Goal: Information Seeking & Learning: Compare options

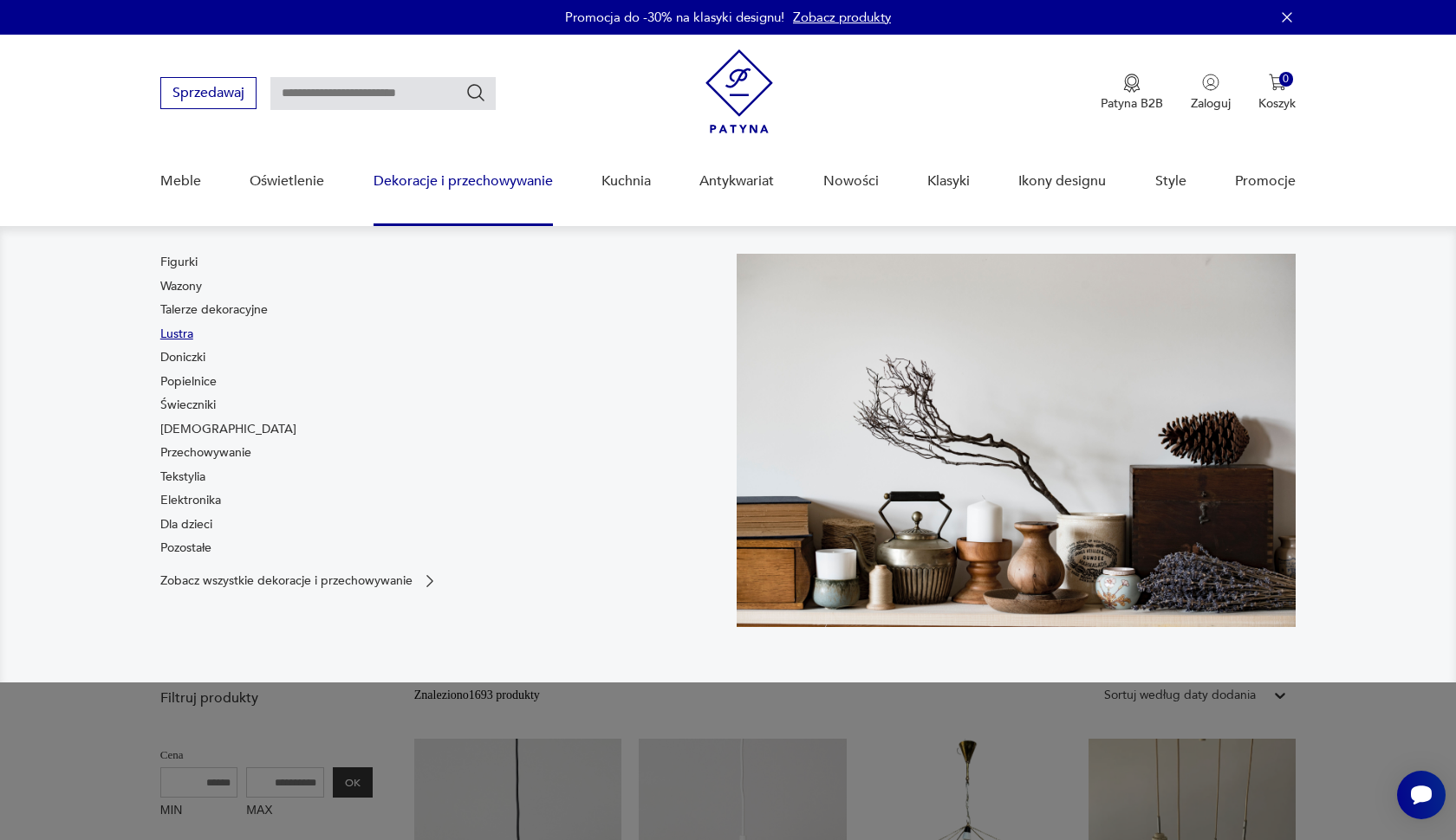
click at [176, 334] on link "Lustra" at bounding box center [177, 334] width 33 height 17
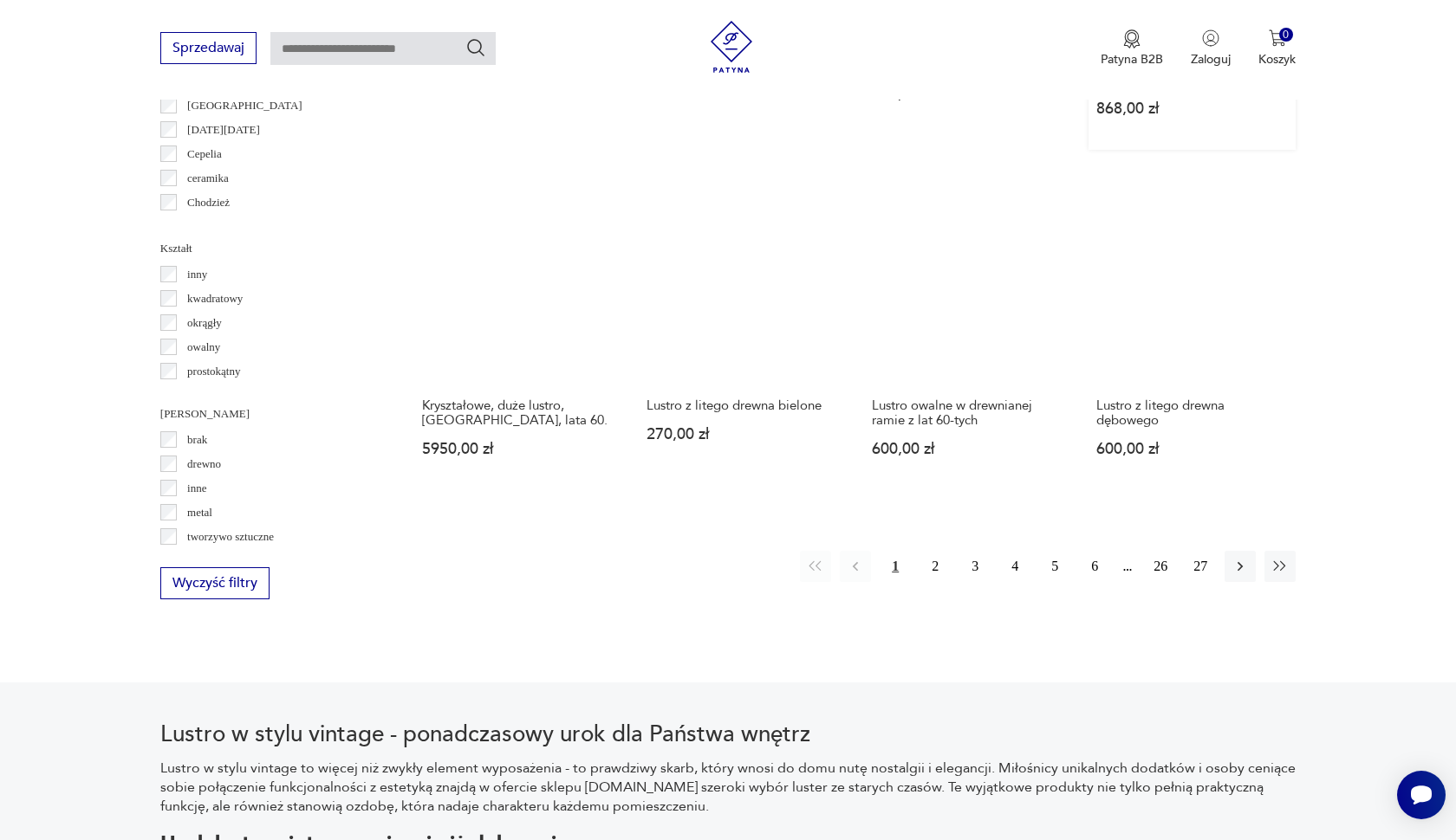
scroll to position [1721, 0]
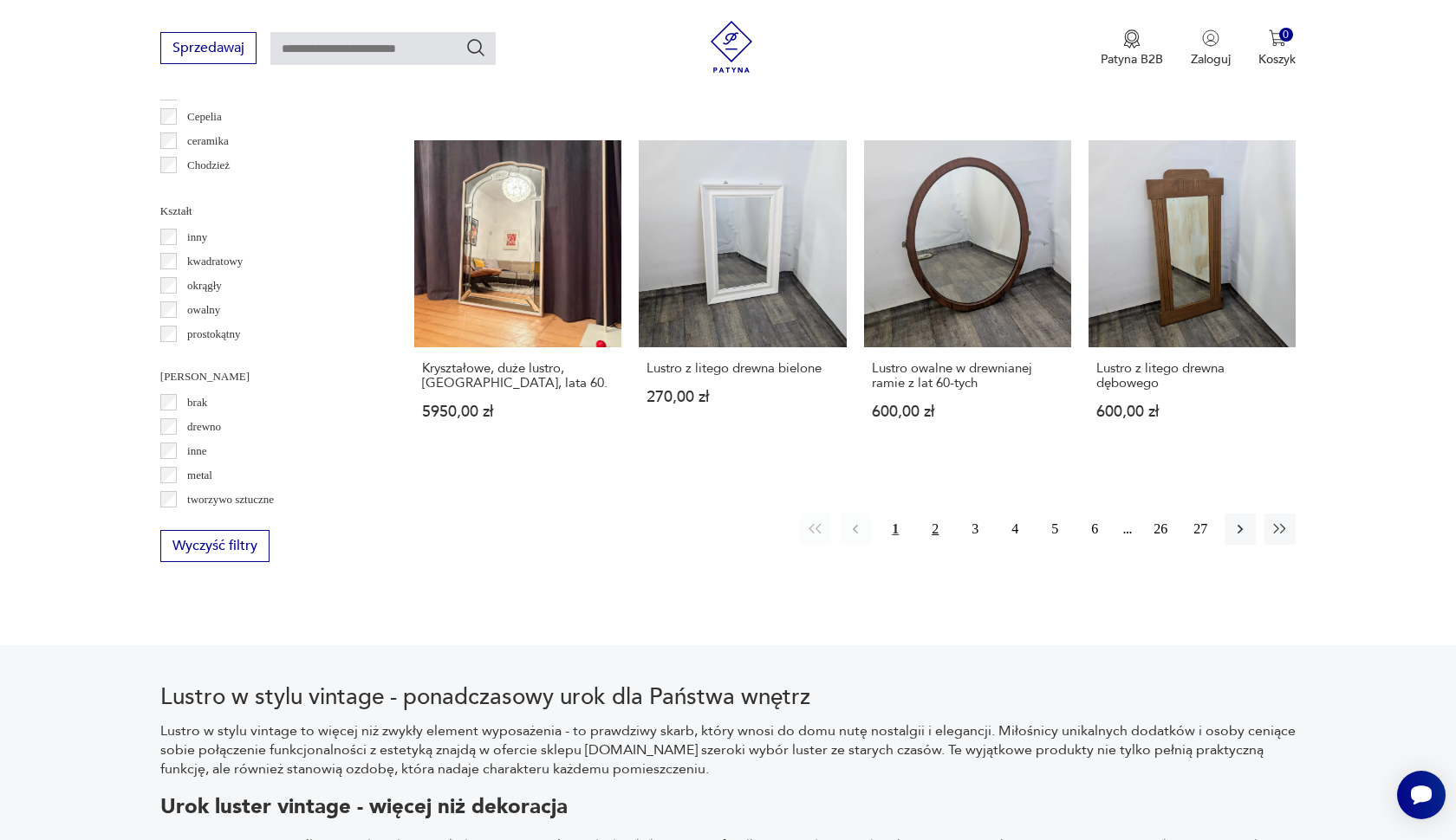
click at [930, 538] on button "2" at bounding box center [935, 529] width 31 height 31
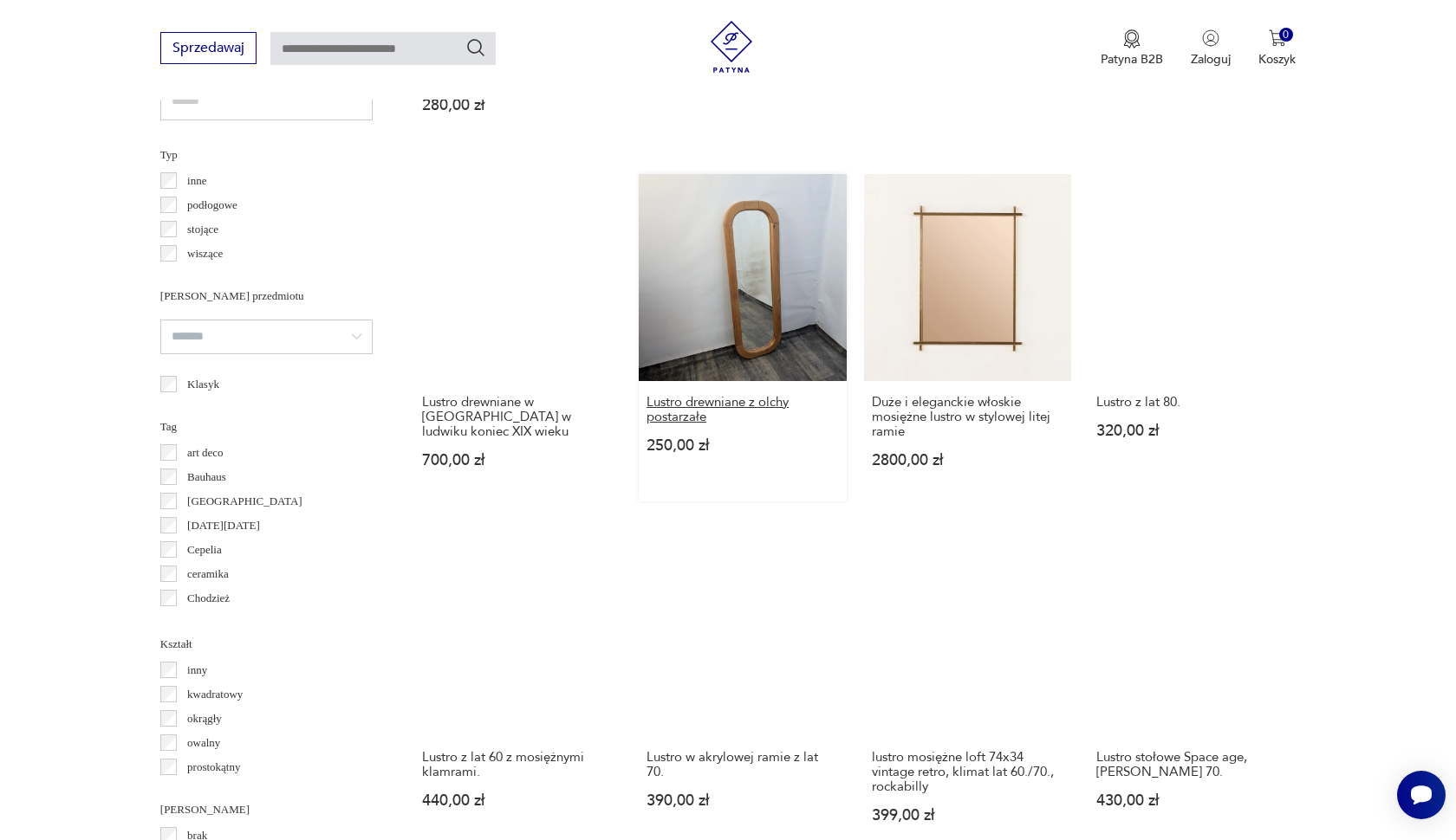
scroll to position [1288, 0]
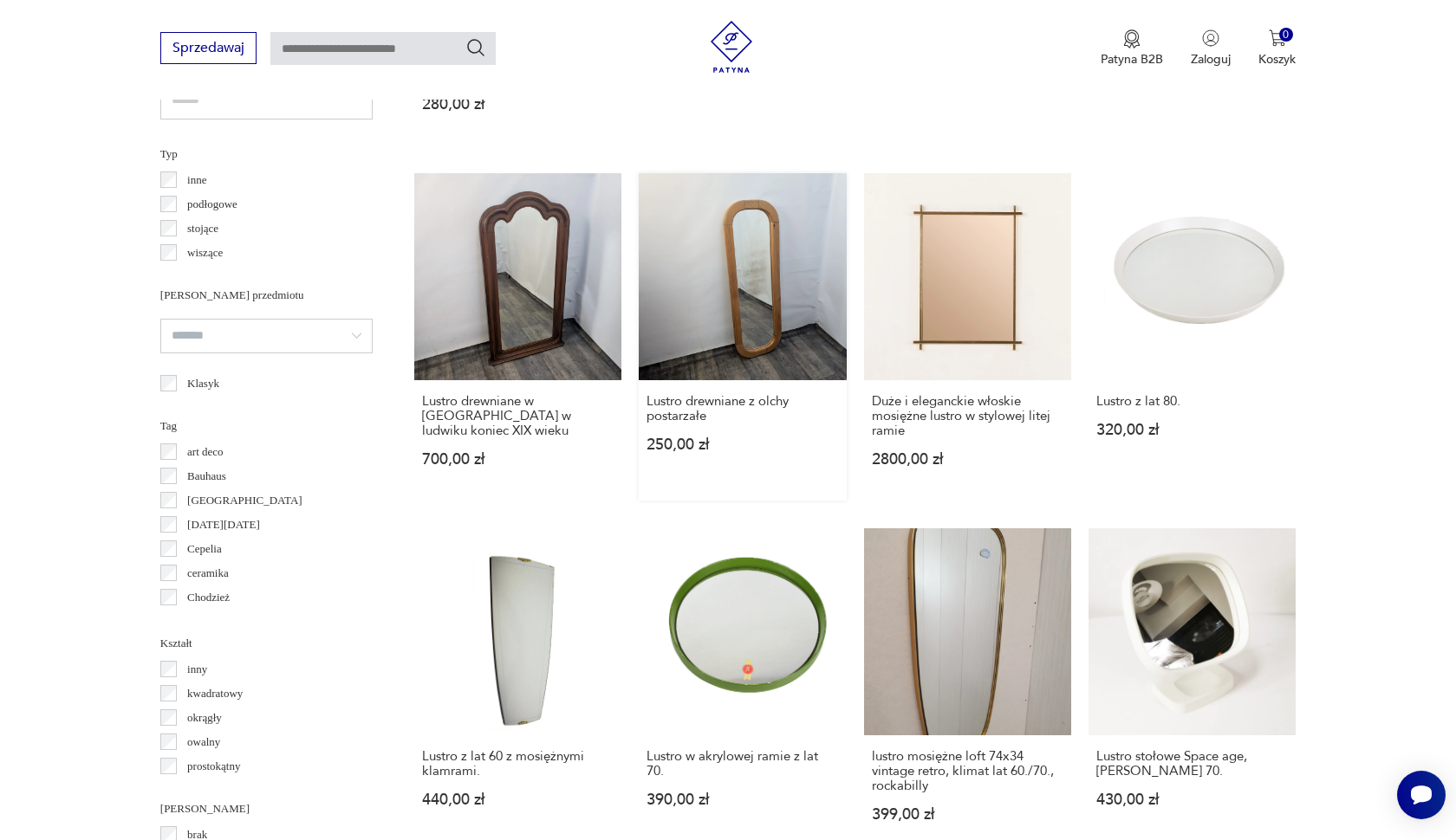
click at [731, 349] on link "Lustro drewniane z olchy postarzałe 250,00 zł" at bounding box center [742, 336] width 207 height 327
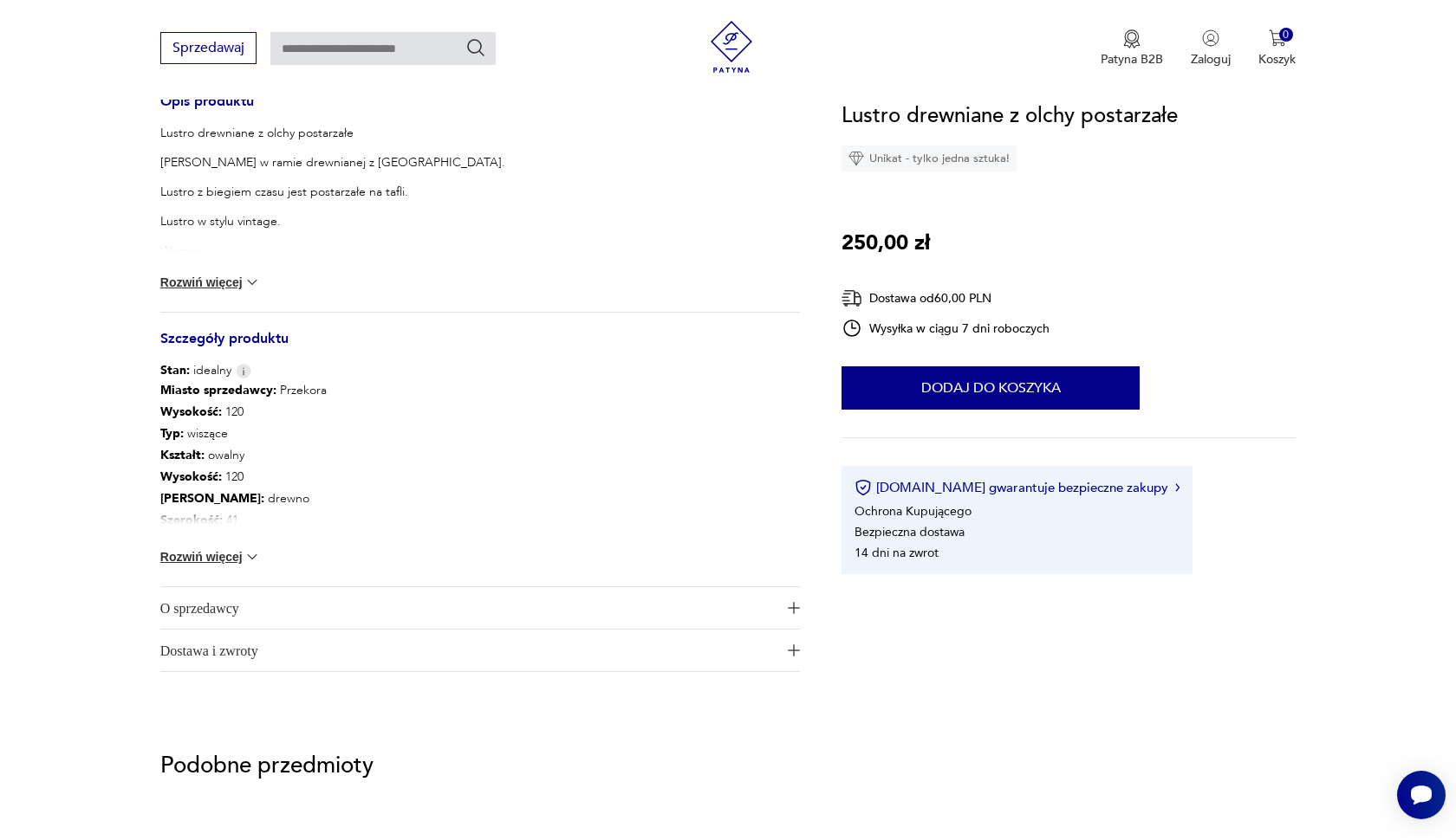
scroll to position [730, 0]
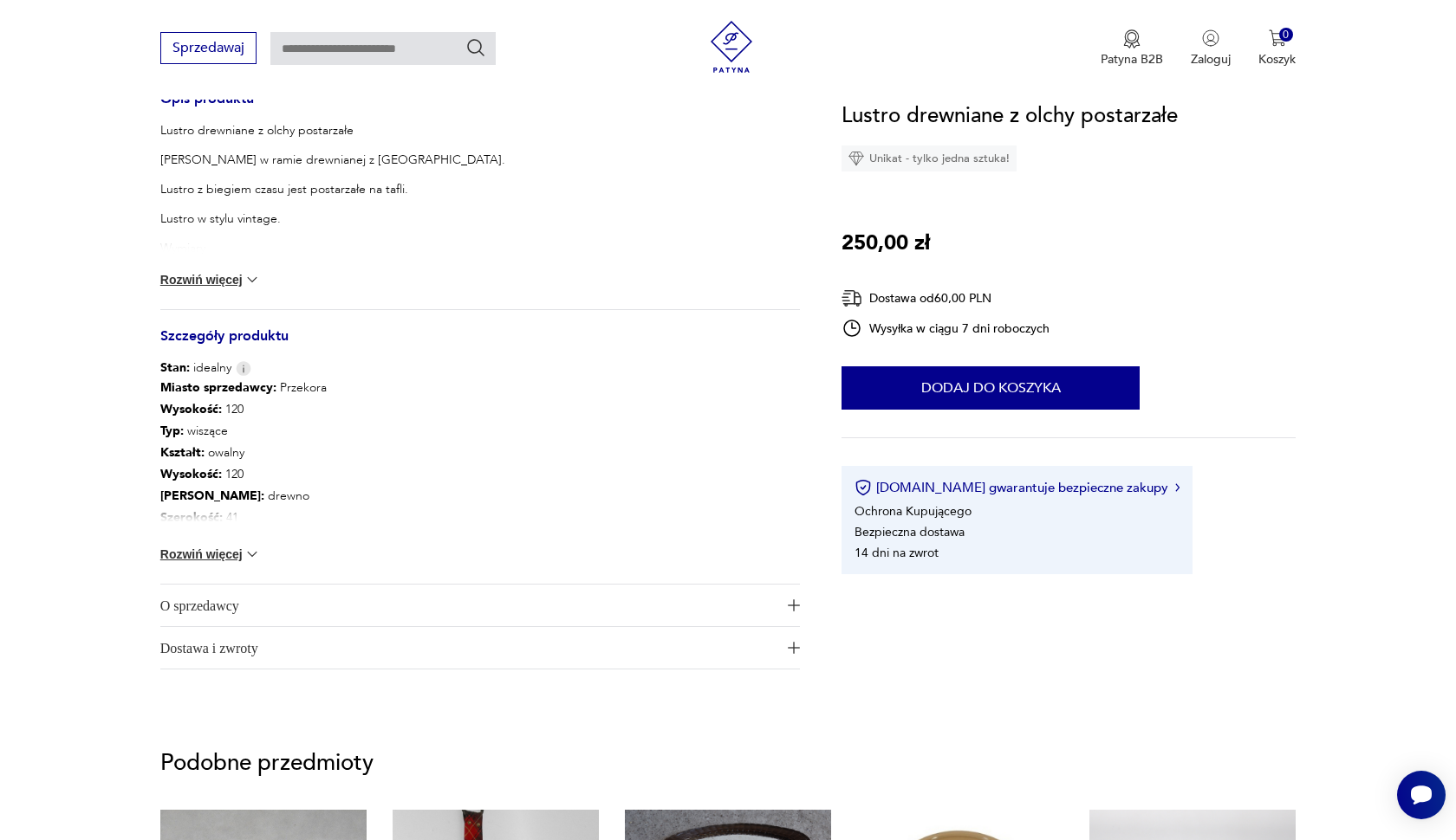
click at [234, 559] on button "Rozwiń więcej" at bounding box center [211, 554] width 101 height 17
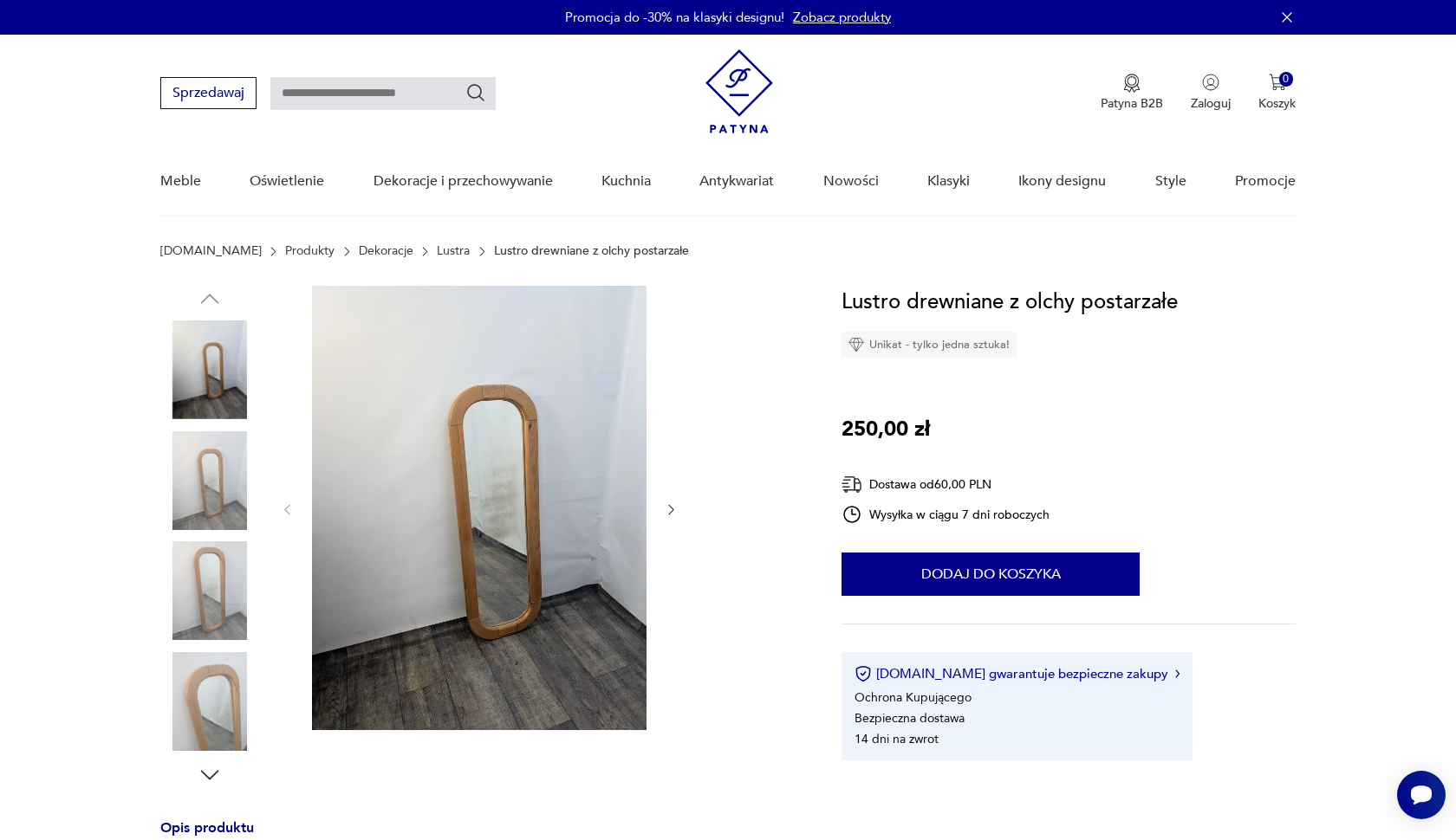
scroll to position [0, 0]
click at [670, 506] on icon "button" at bounding box center [671, 510] width 5 height 10
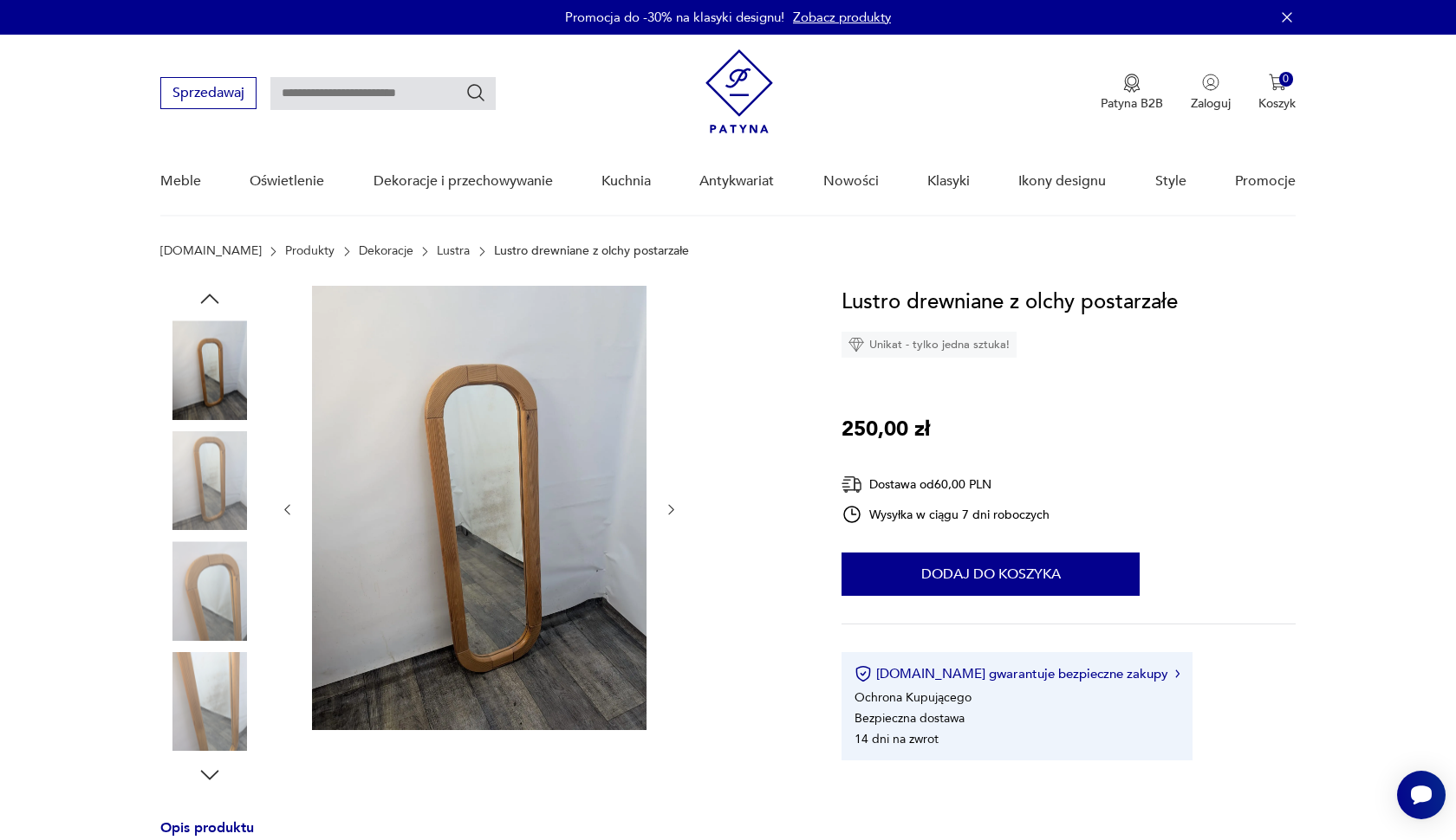
click at [670, 506] on icon "button" at bounding box center [671, 510] width 5 height 10
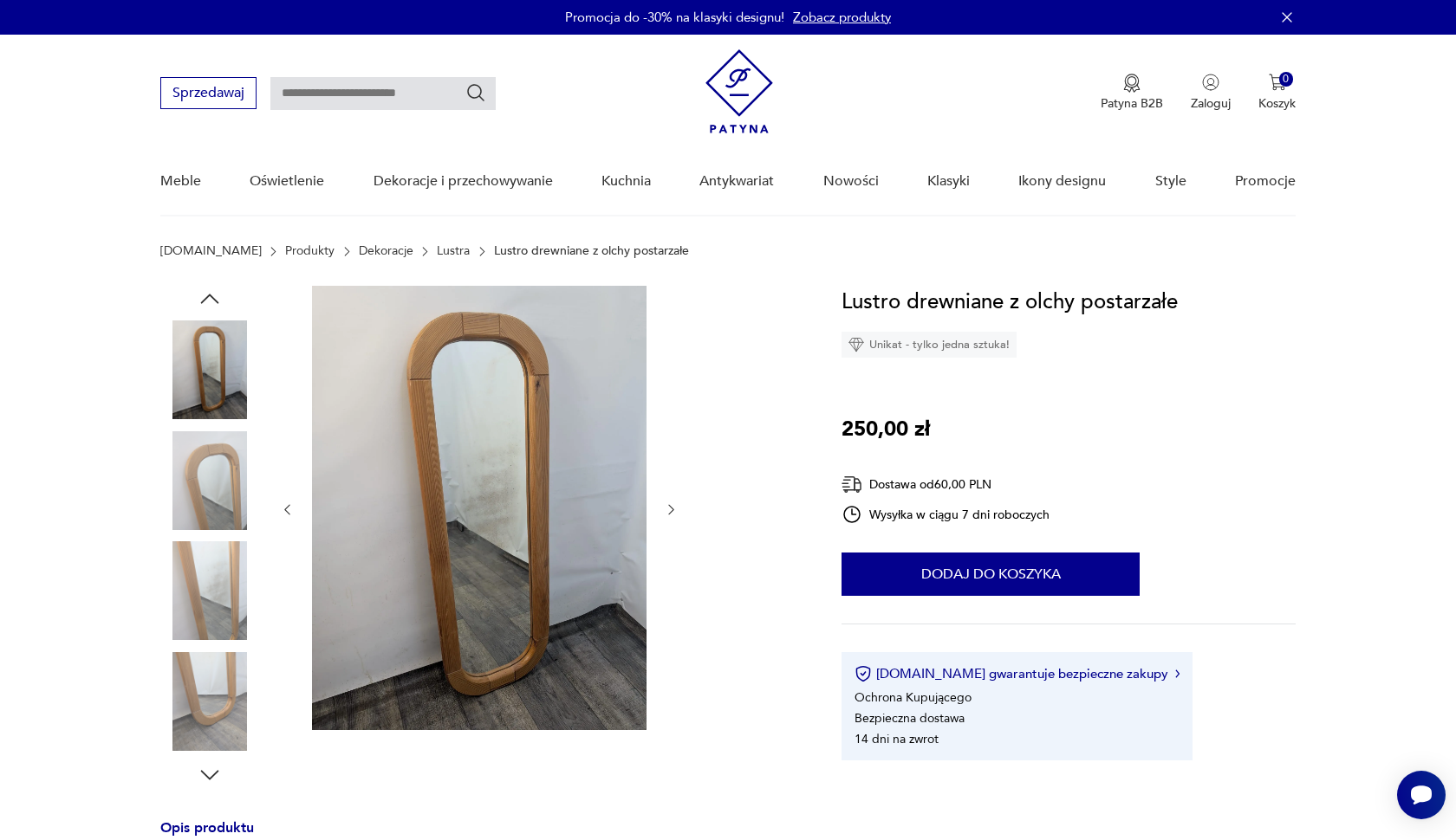
click at [670, 506] on icon "button" at bounding box center [671, 510] width 5 height 10
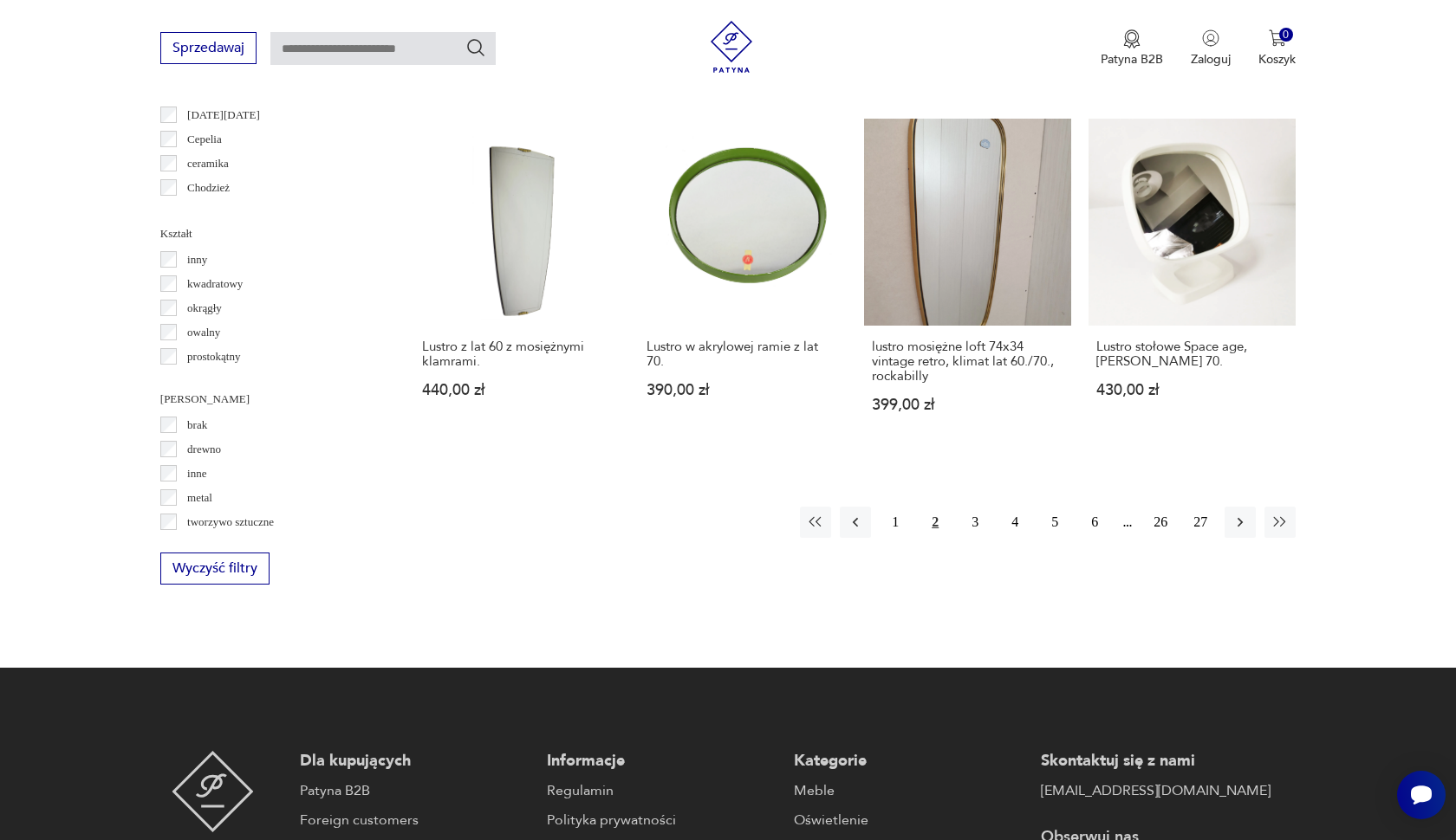
scroll to position [1701, 0]
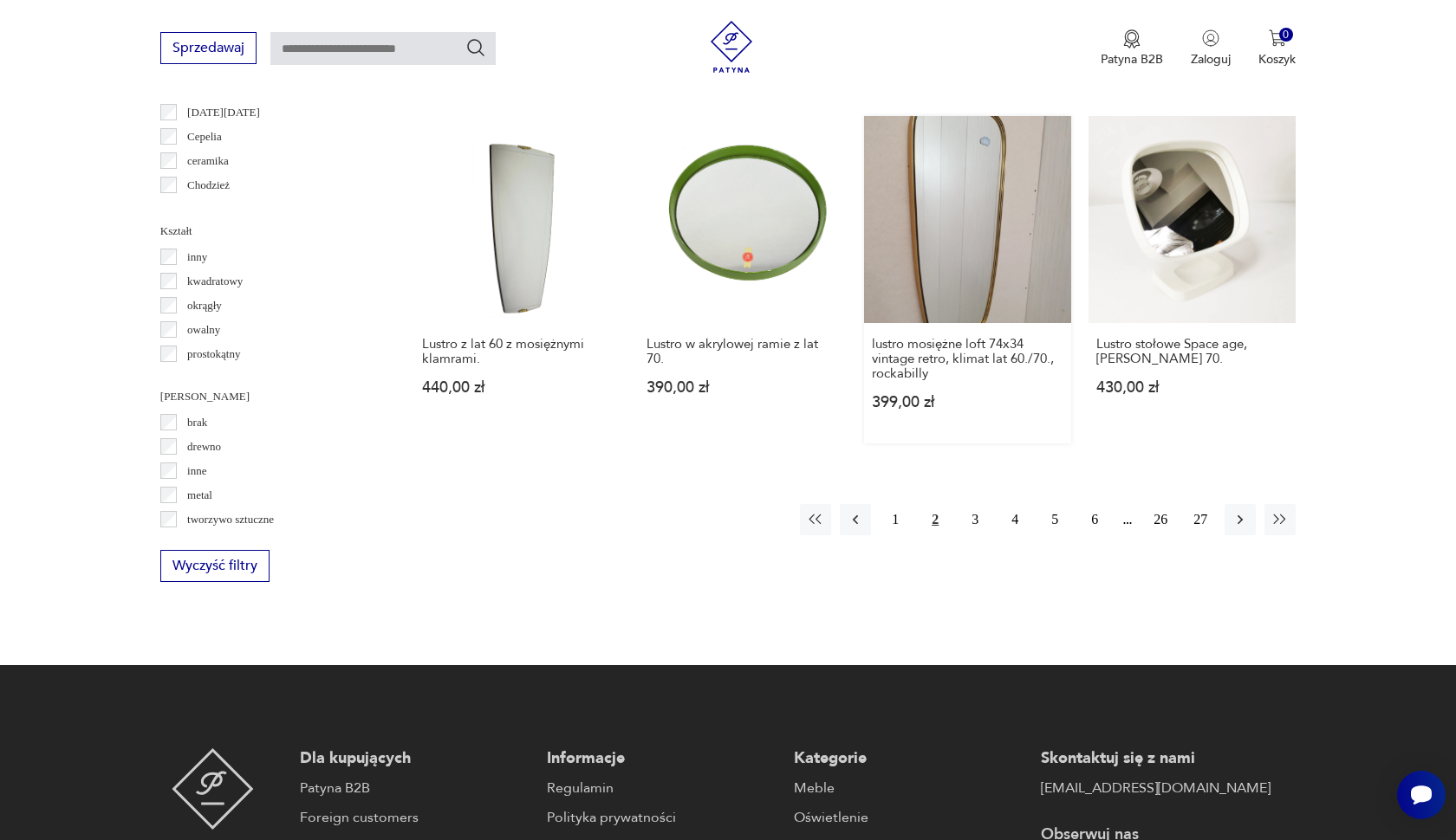
click at [939, 301] on link "lustro mosiężne loft 74x34 vintage retro, klimat lat 60./70., rockabilly 399,00…" at bounding box center [967, 280] width 207 height 327
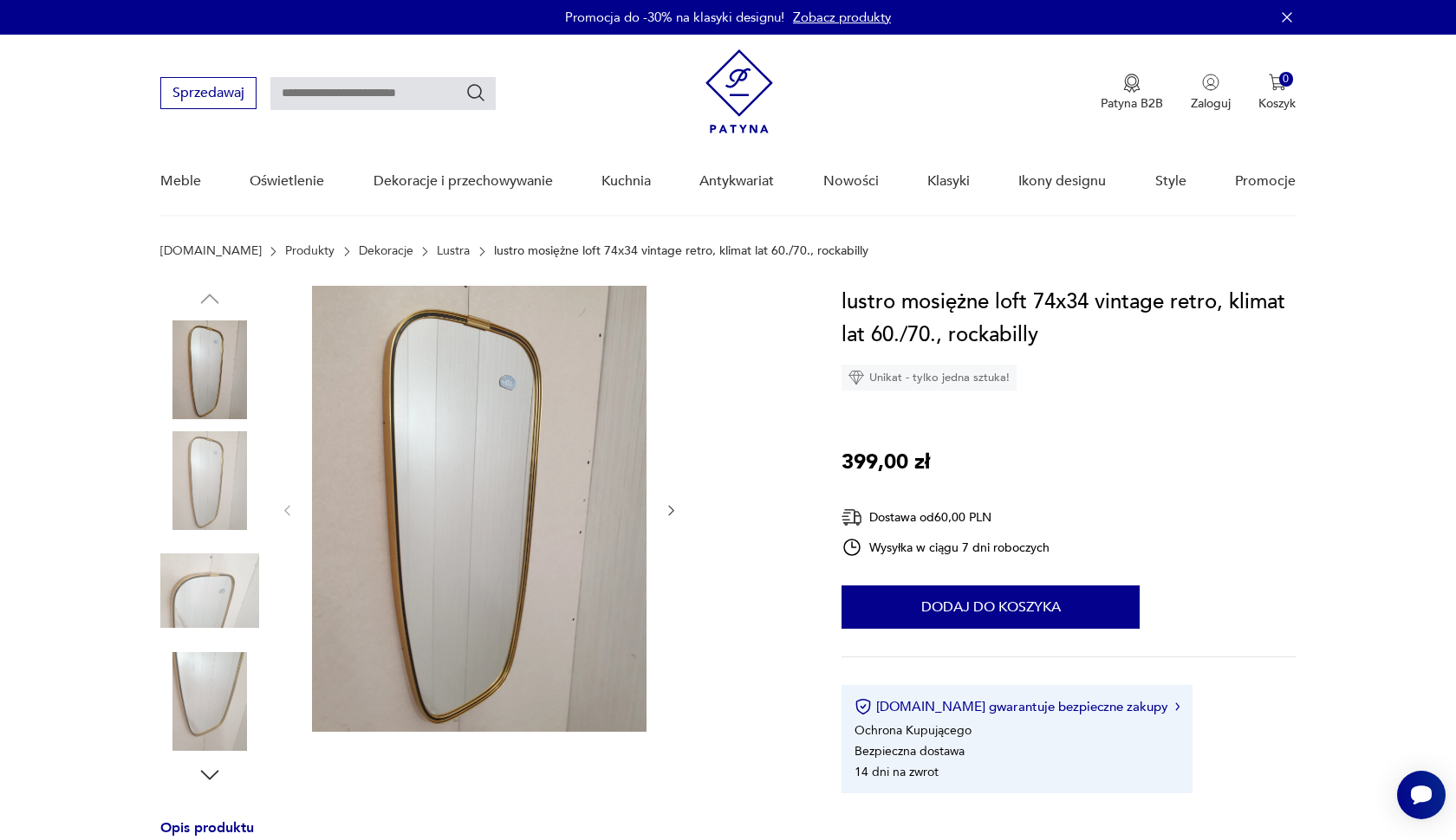
click at [210, 477] on img at bounding box center [210, 481] width 99 height 99
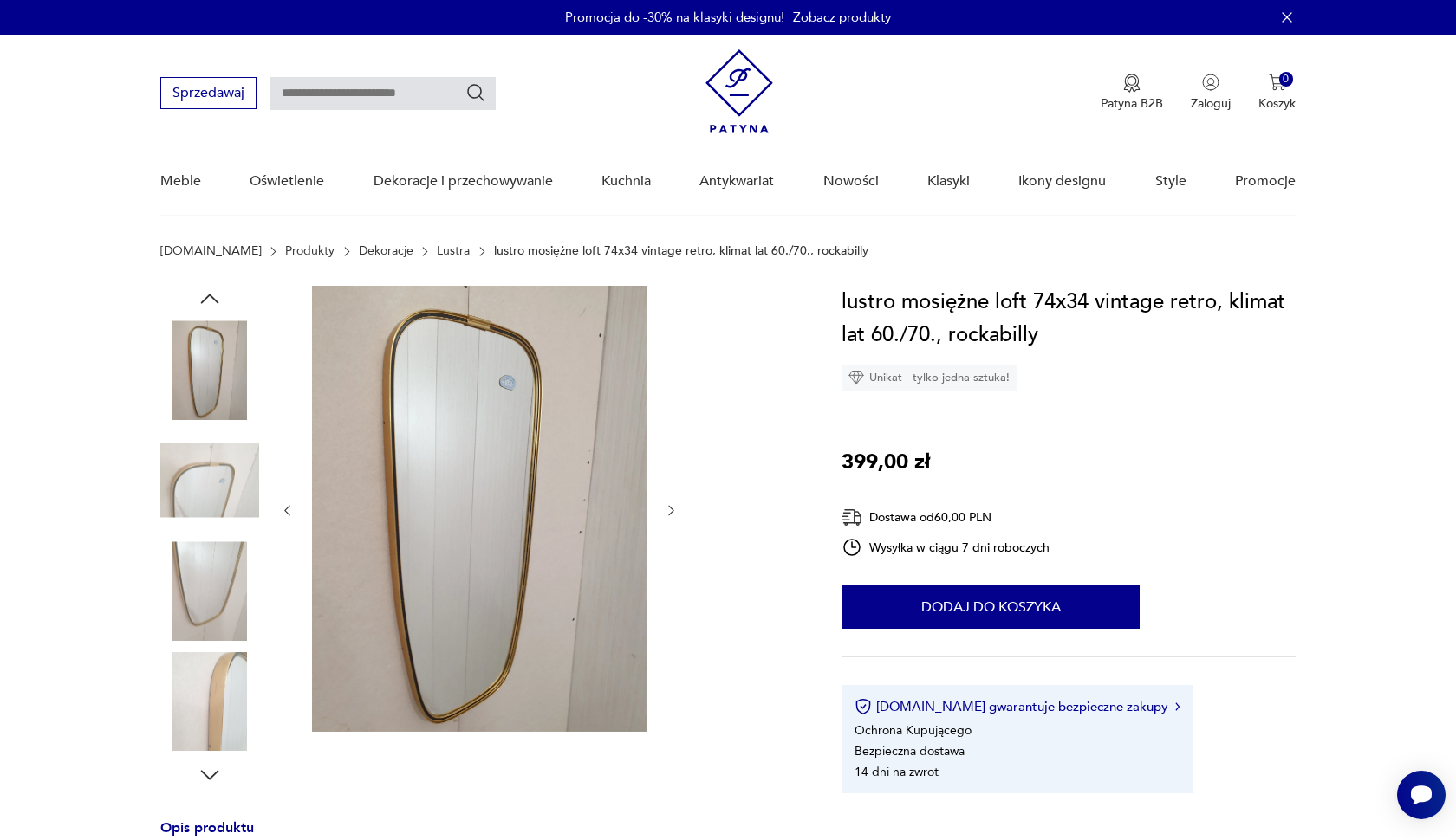
click at [221, 523] on img at bounding box center [210, 481] width 99 height 99
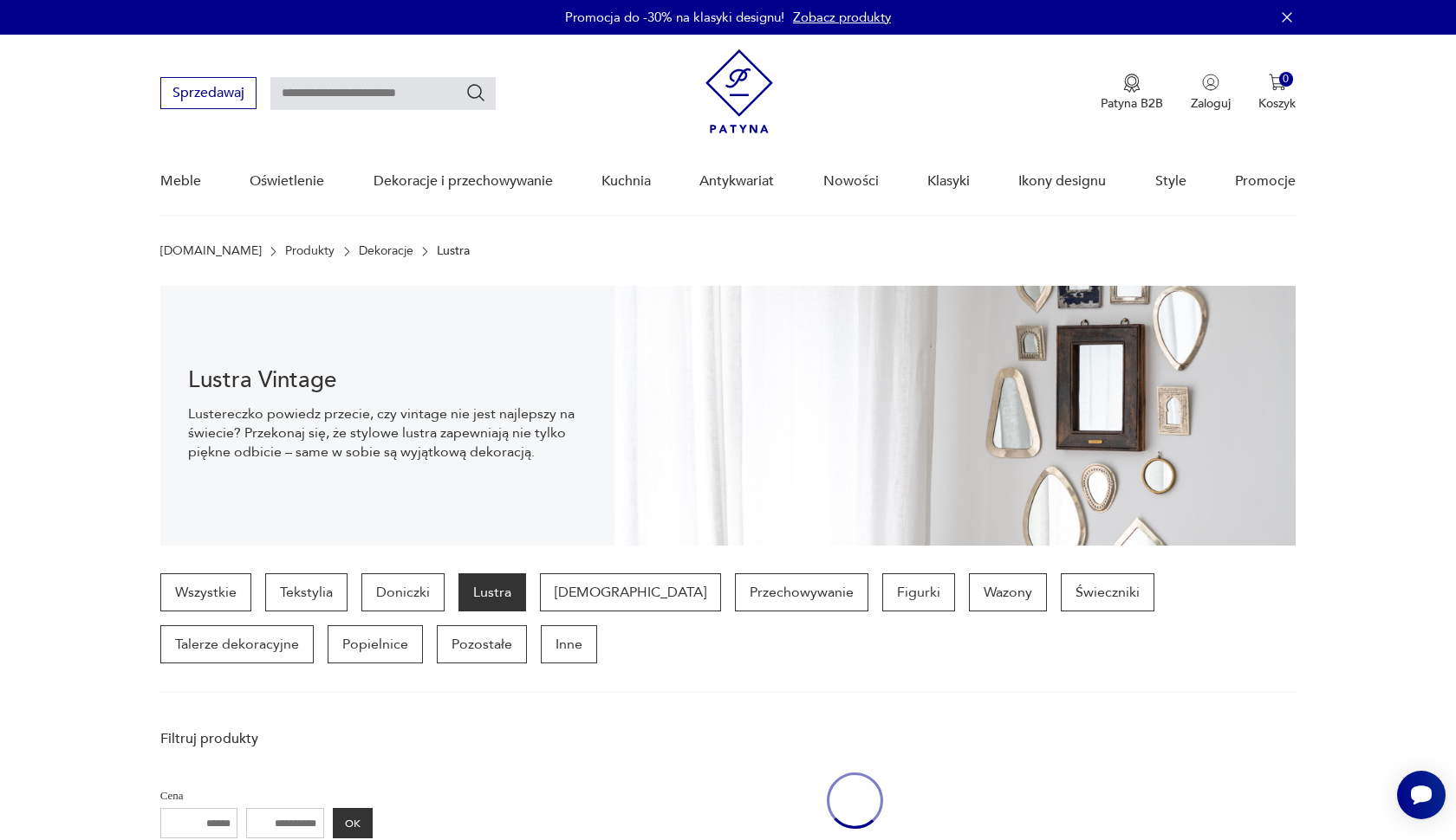
scroll to position [1701, 0]
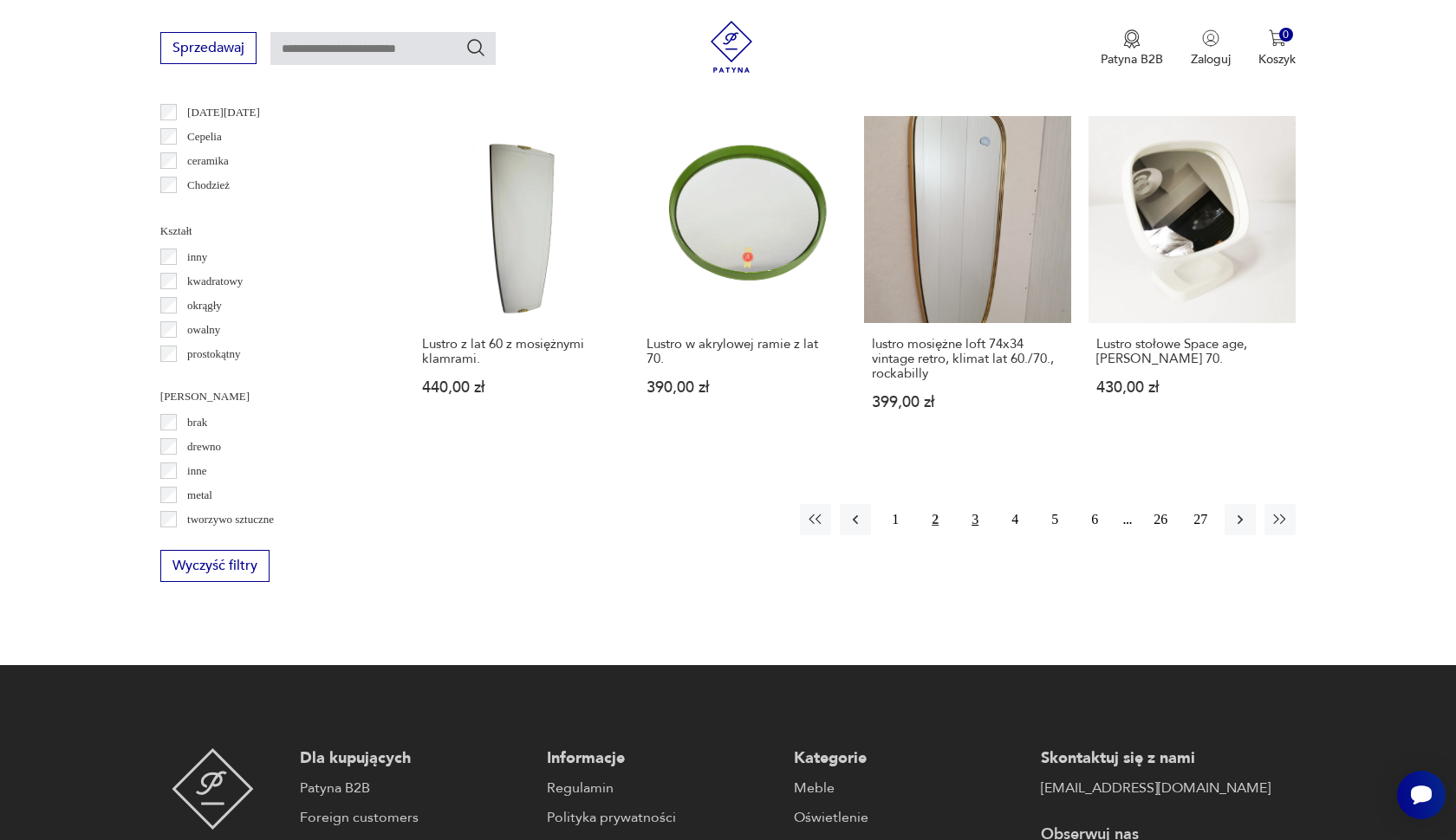
click at [973, 535] on button "3" at bounding box center [975, 519] width 31 height 31
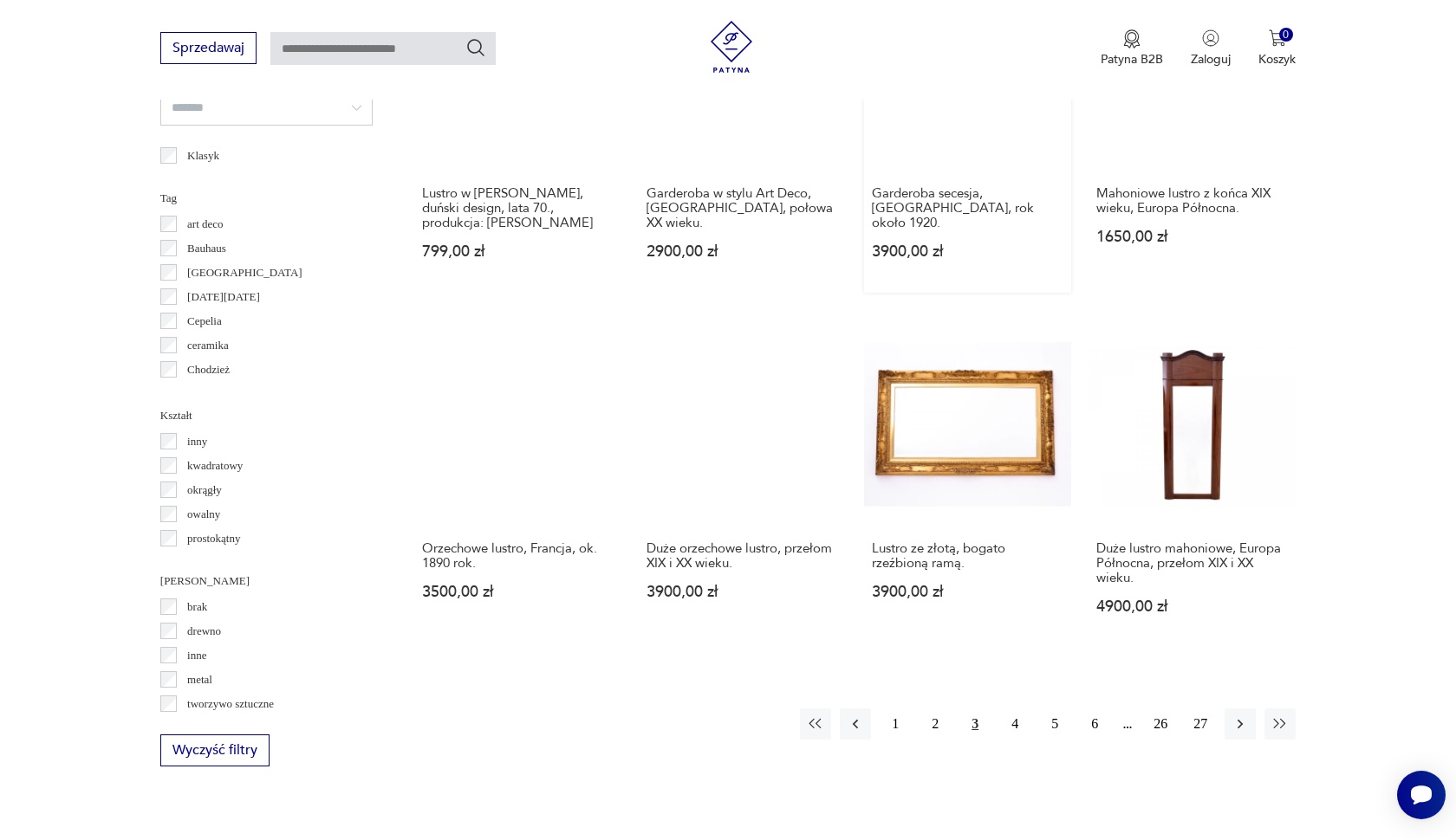
scroll to position [1549, 0]
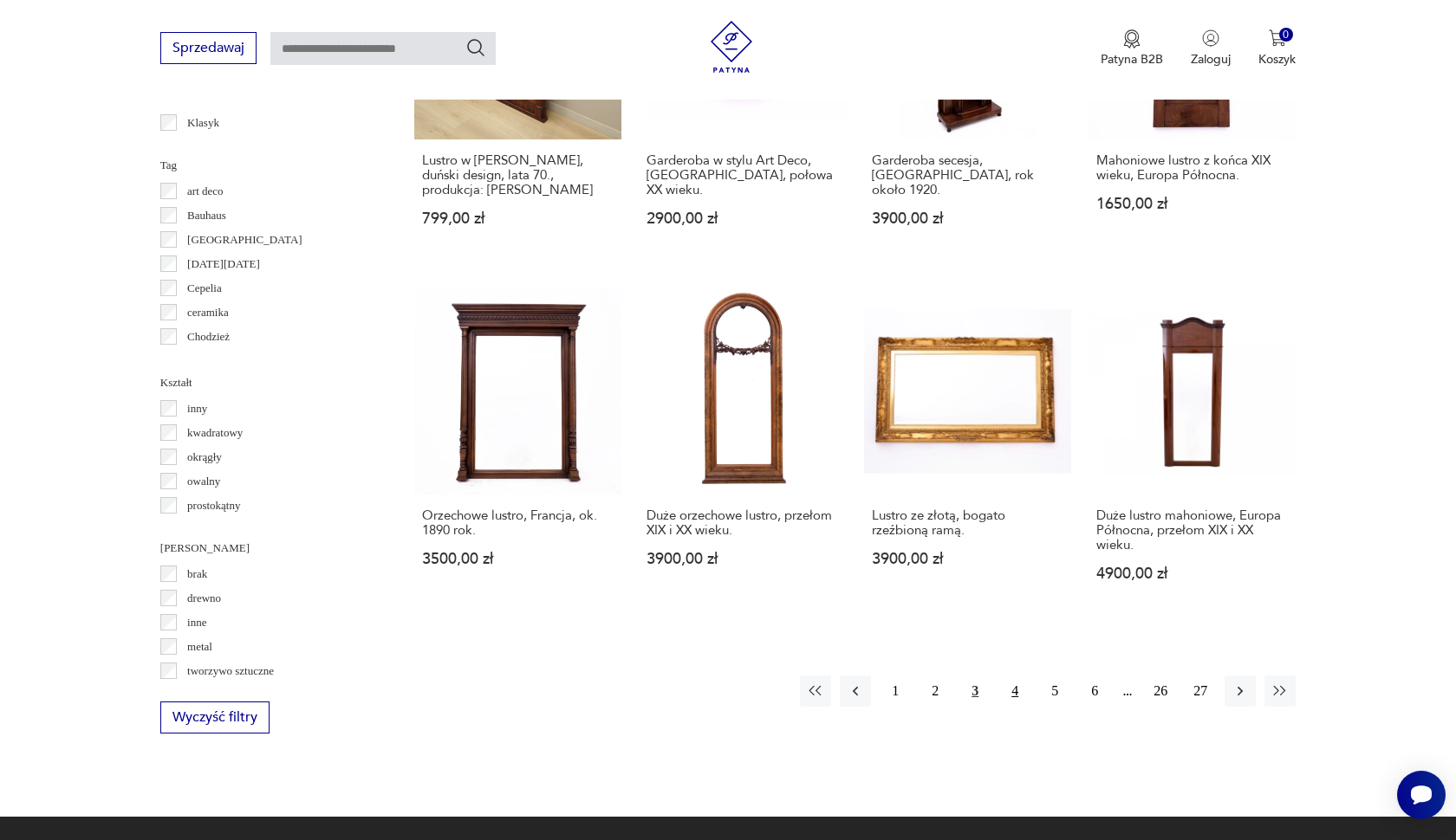
click at [1020, 704] on button "4" at bounding box center [1015, 691] width 31 height 31
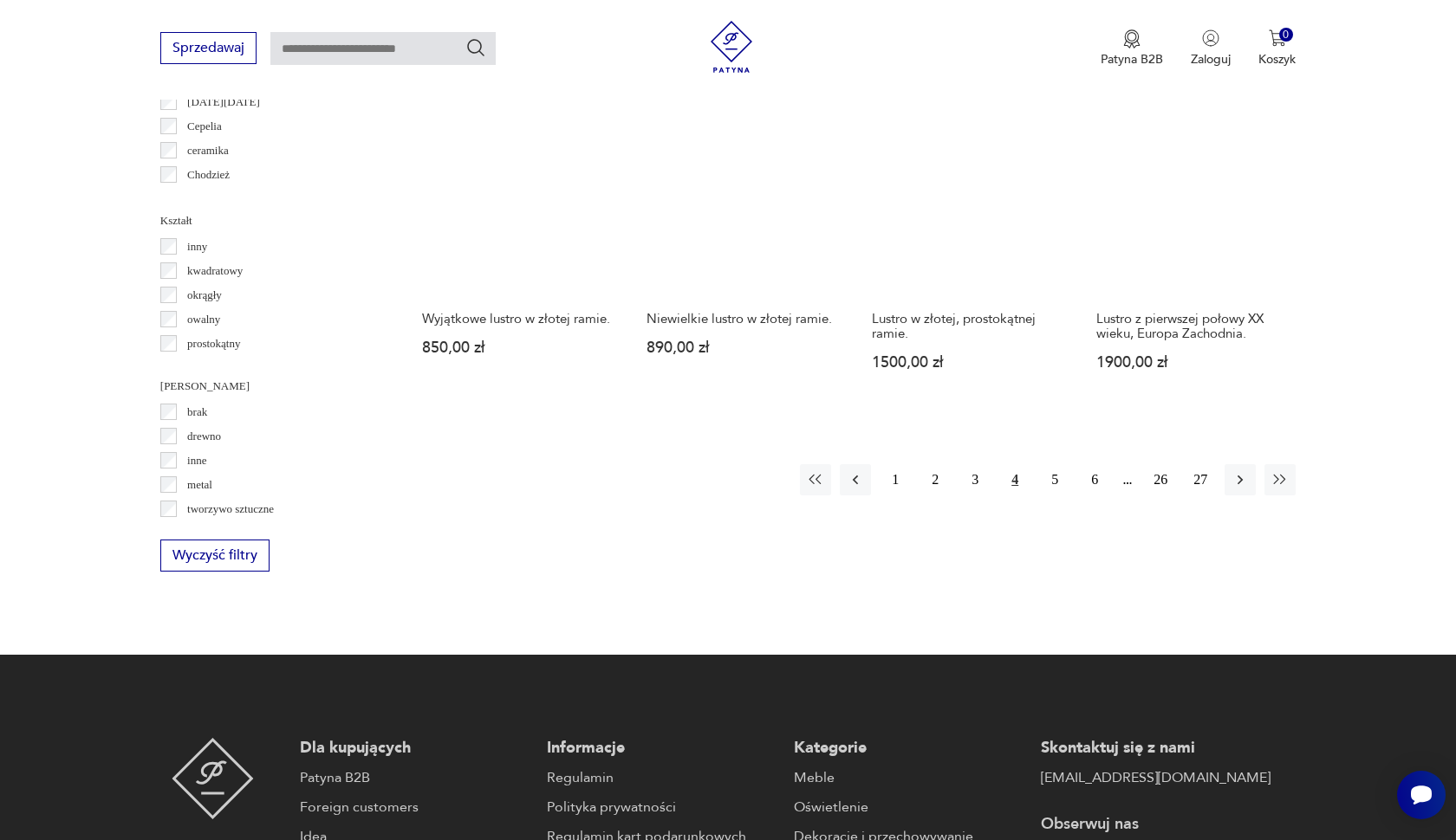
scroll to position [1726, 0]
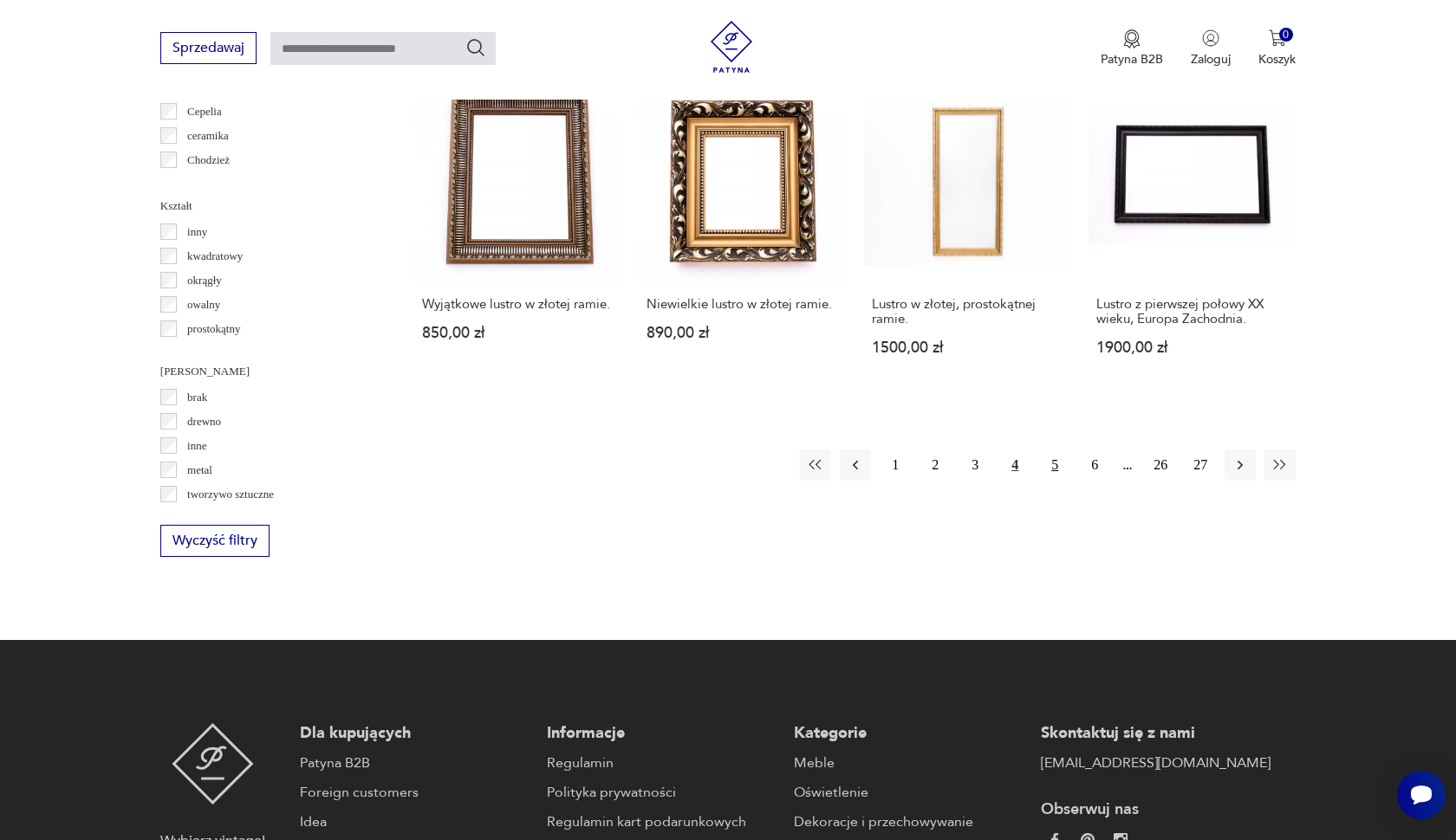
click at [1053, 481] on button "5" at bounding box center [1055, 466] width 31 height 31
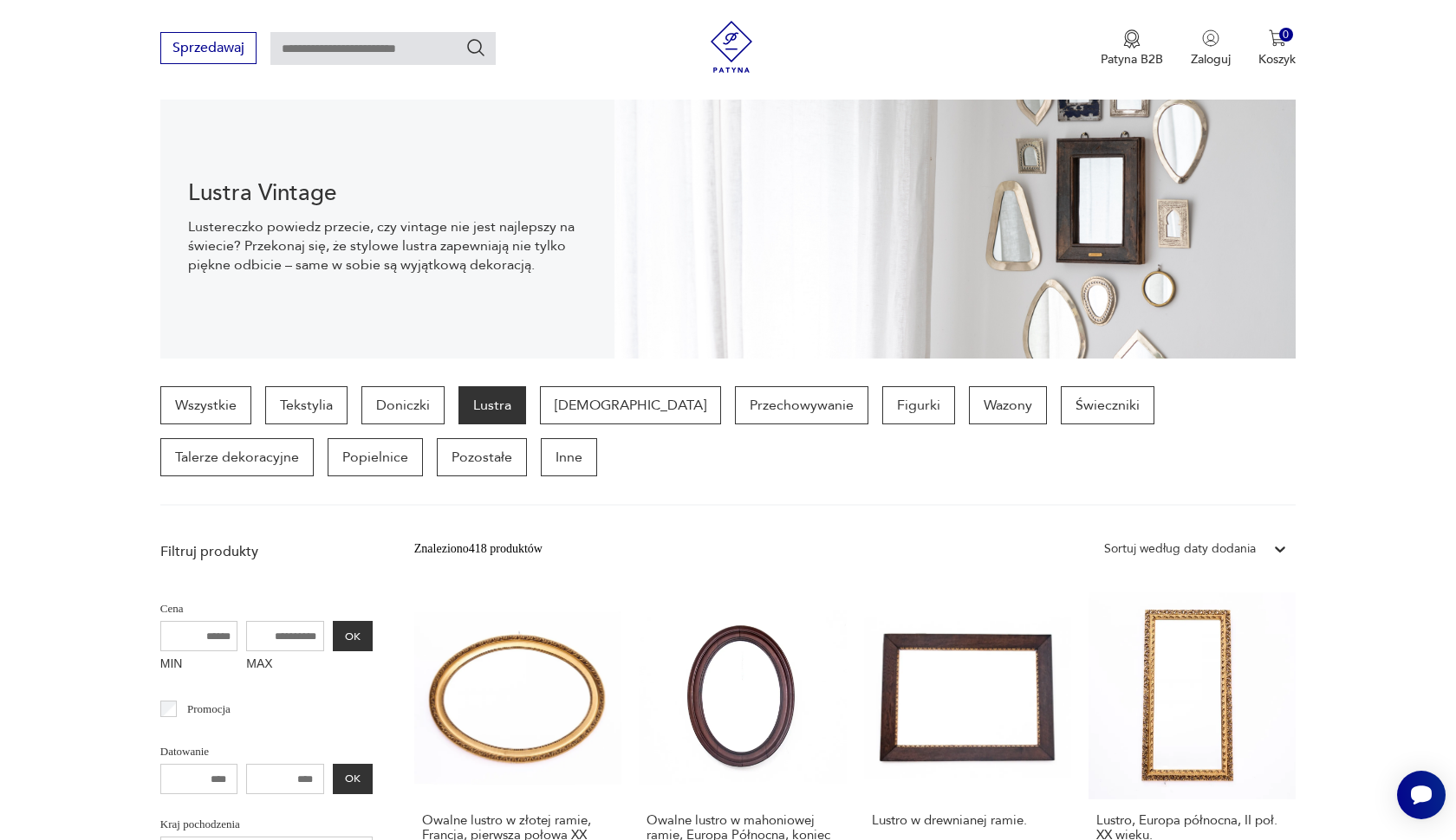
scroll to position [194, 0]
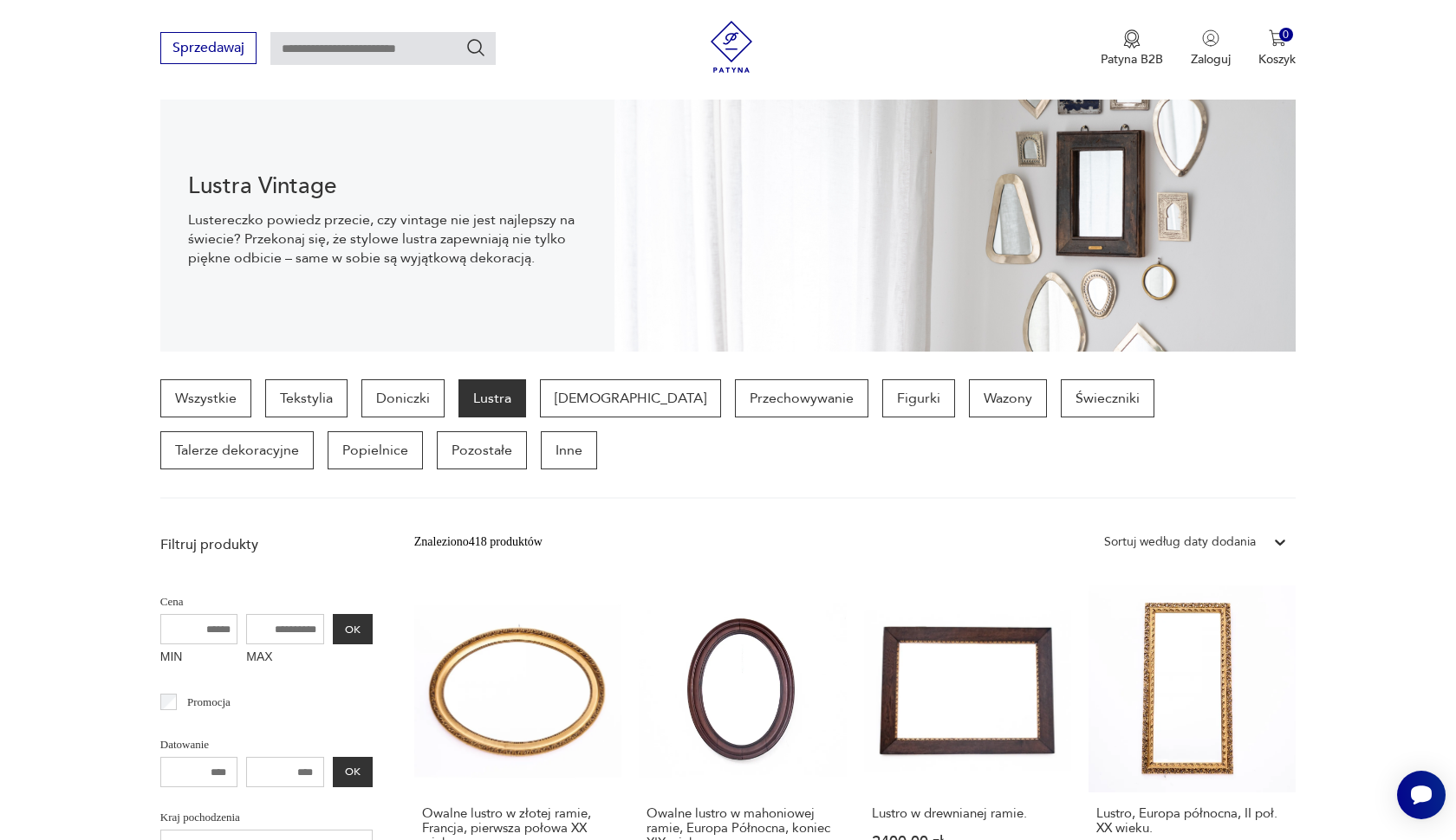
click at [261, 625] on input "MAX" at bounding box center [285, 629] width 78 height 30
click at [271, 623] on input "MAX" at bounding box center [285, 629] width 78 height 30
click at [268, 631] on input "MAX" at bounding box center [285, 629] width 78 height 30
type input "***"
click at [333, 624] on button "OK" at bounding box center [353, 629] width 40 height 30
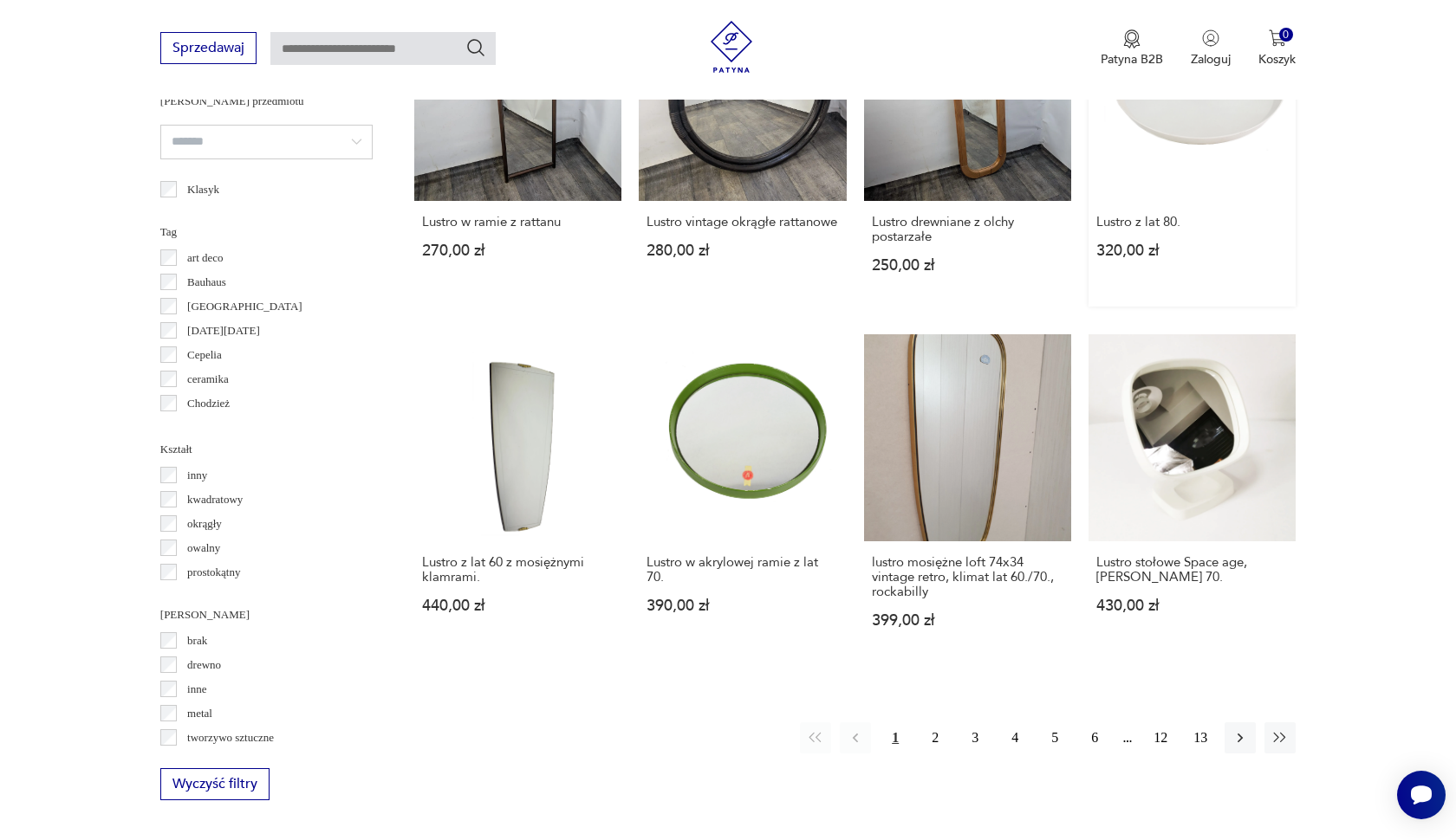
scroll to position [1625, 0]
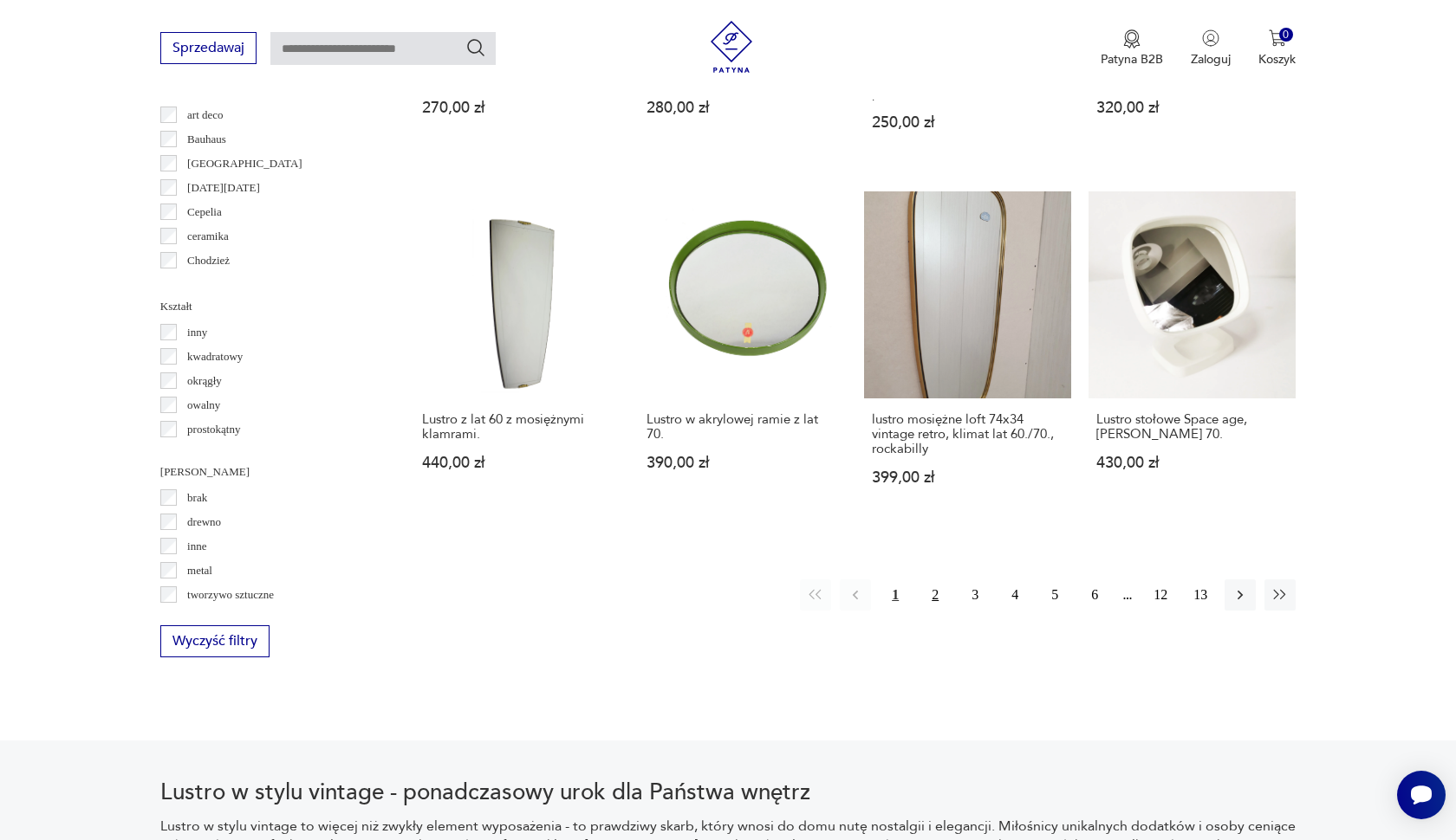
click at [938, 611] on button "2" at bounding box center [935, 595] width 31 height 31
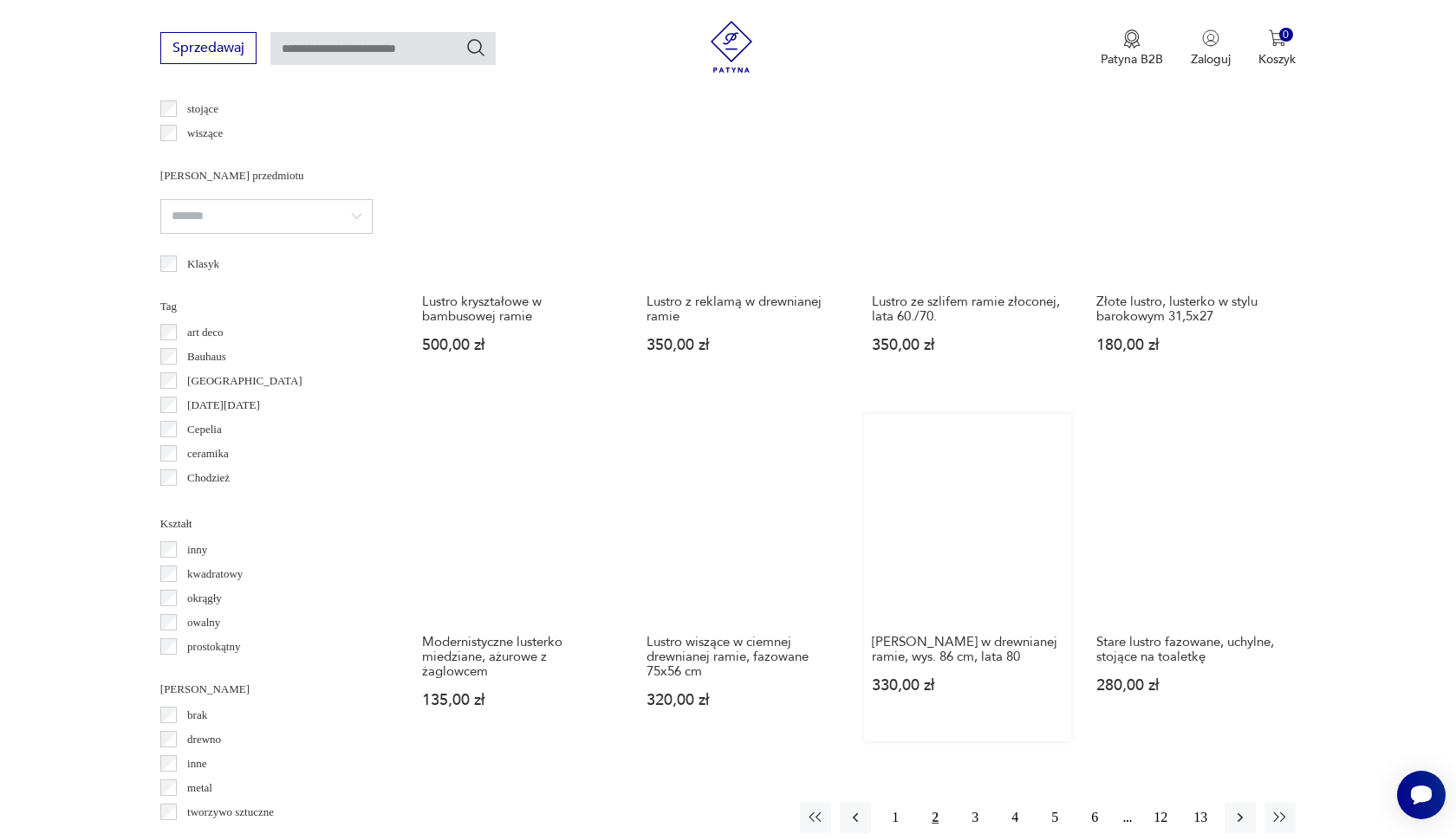
scroll to position [1406, 0]
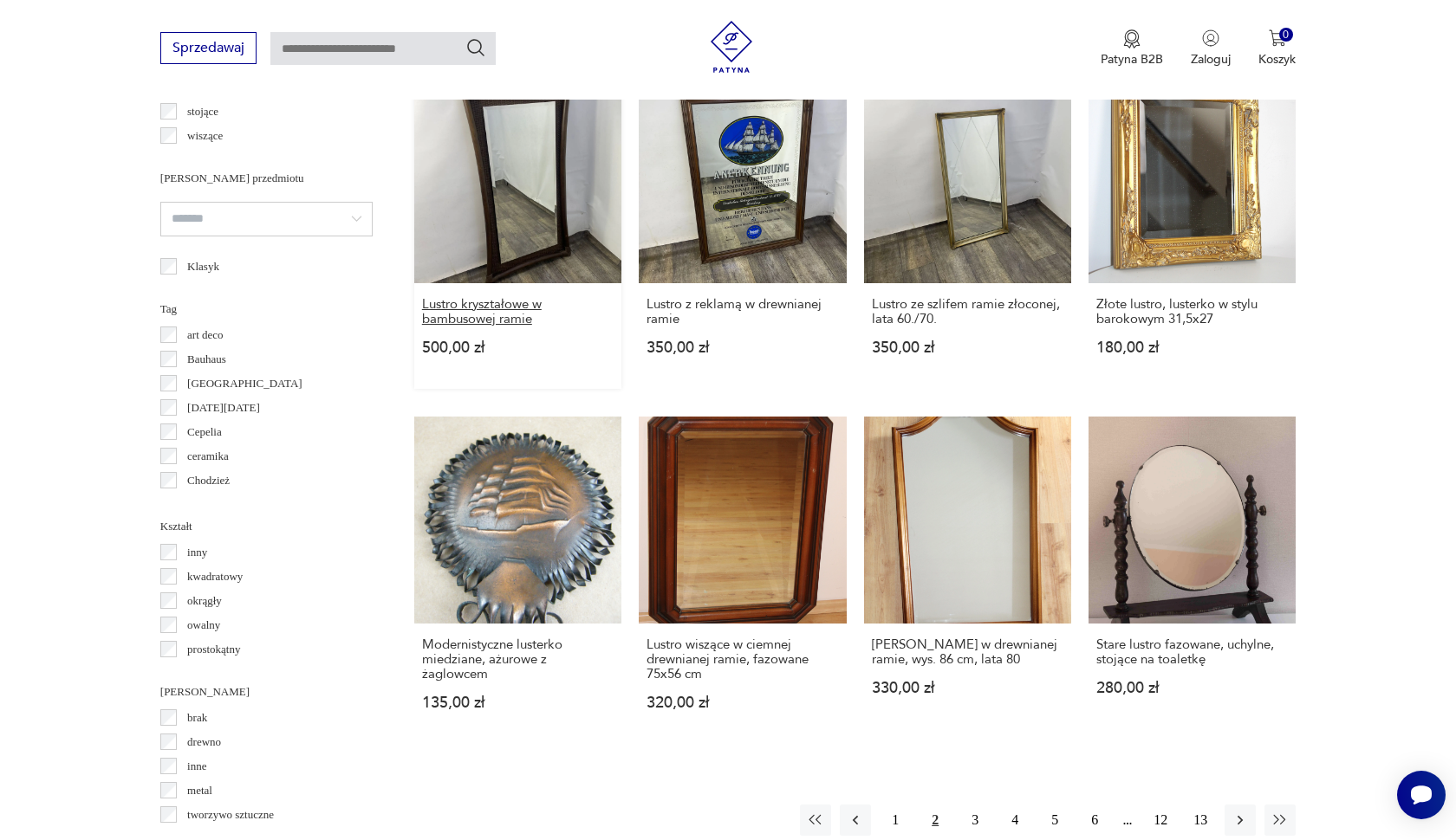
click at [496, 327] on h3 "Lustro kryształowe w bambusowej ramie" at bounding box center [518, 312] width 191 height 30
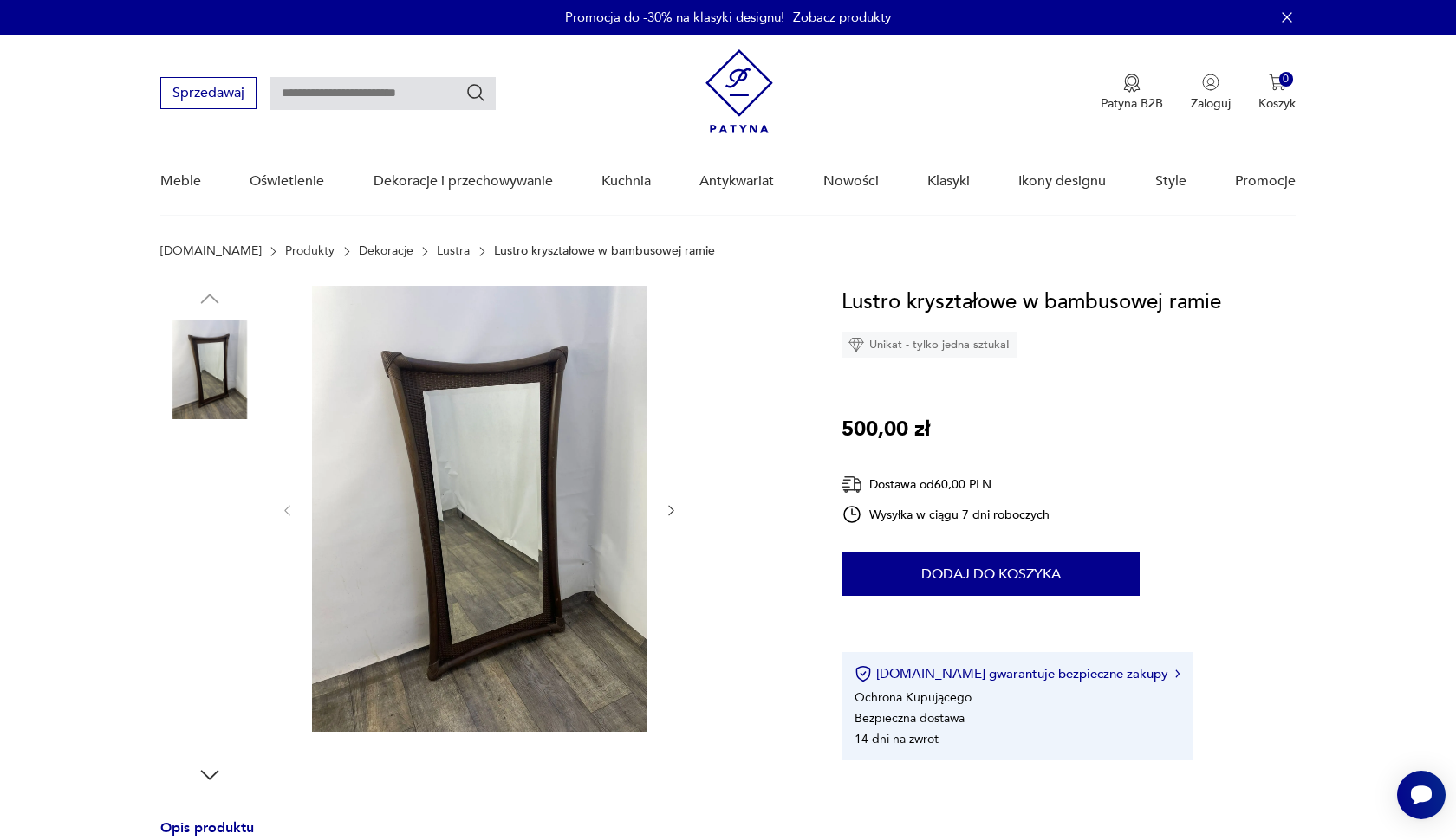
scroll to position [23, 0]
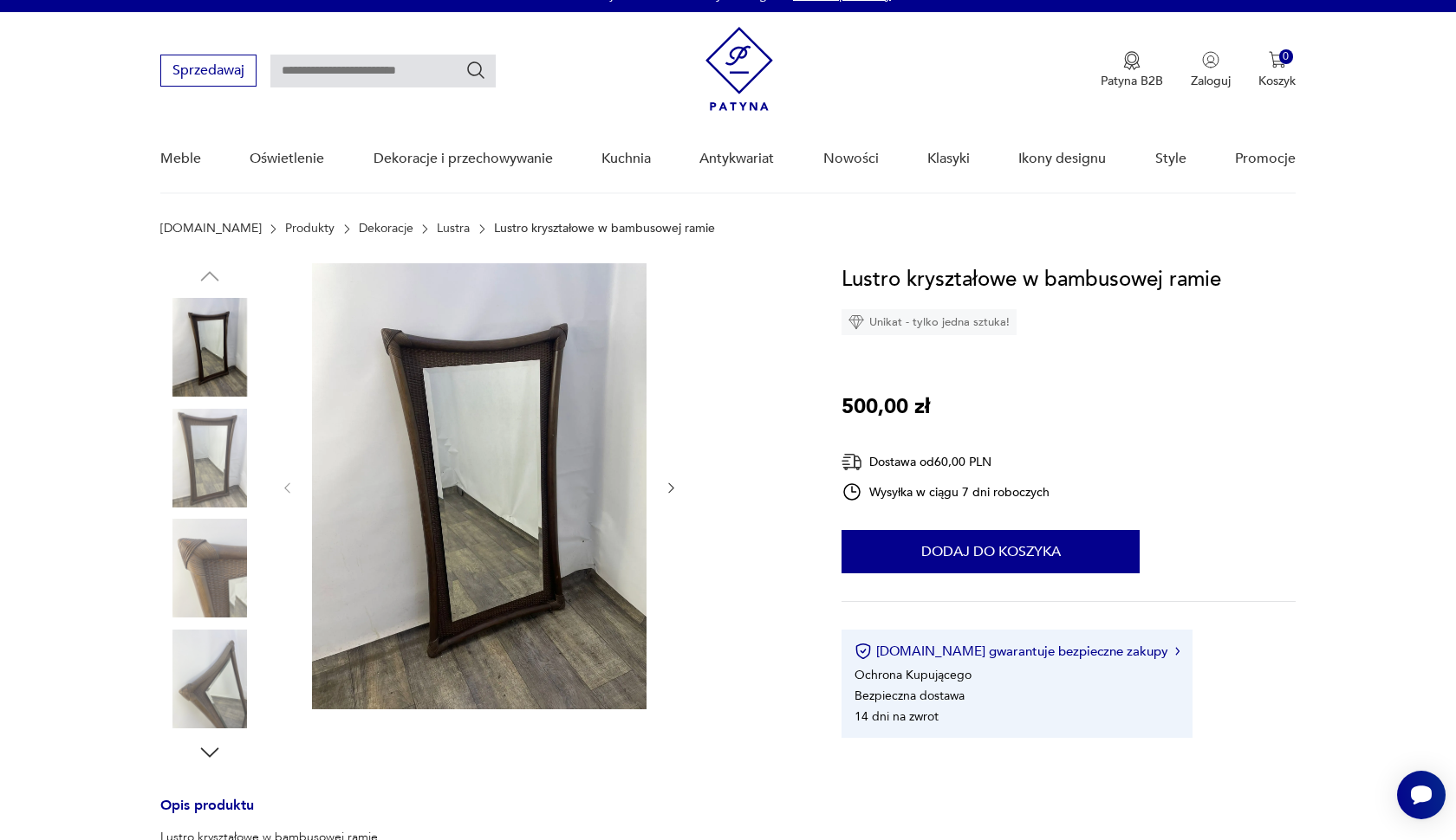
click at [236, 455] on img at bounding box center [210, 459] width 99 height 99
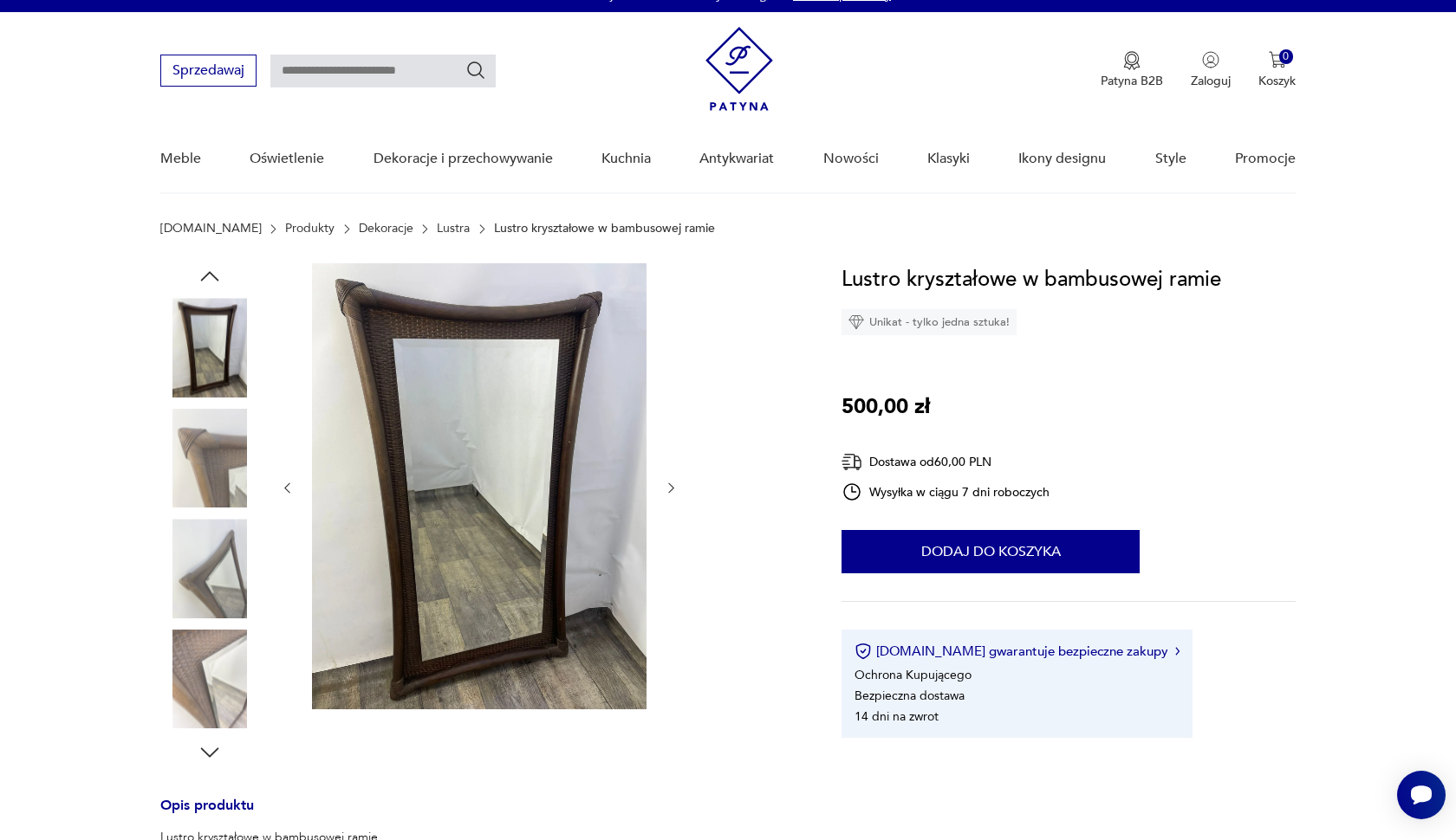
click at [232, 495] on img at bounding box center [210, 459] width 99 height 99
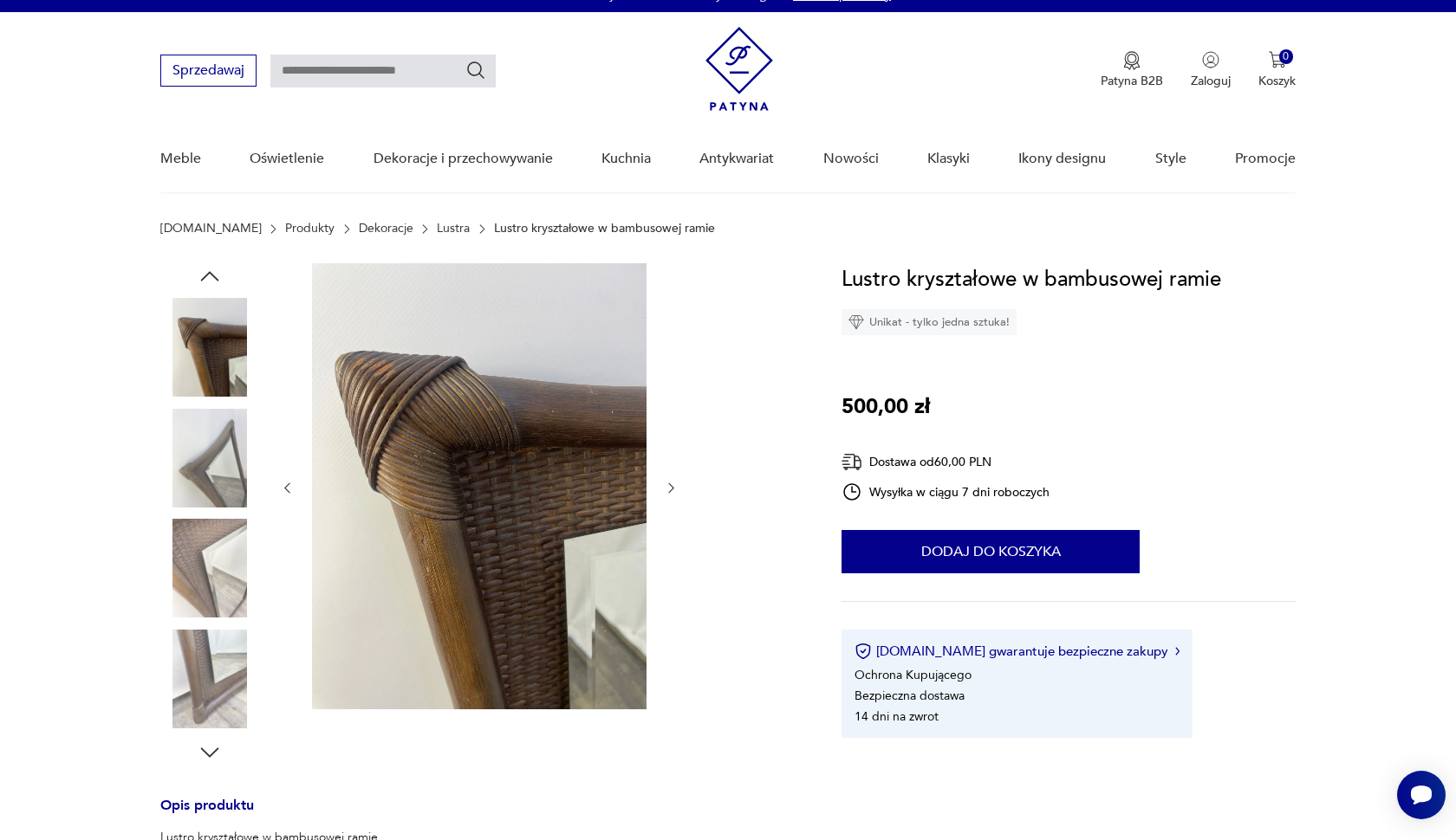
click at [229, 561] on img at bounding box center [210, 568] width 99 height 99
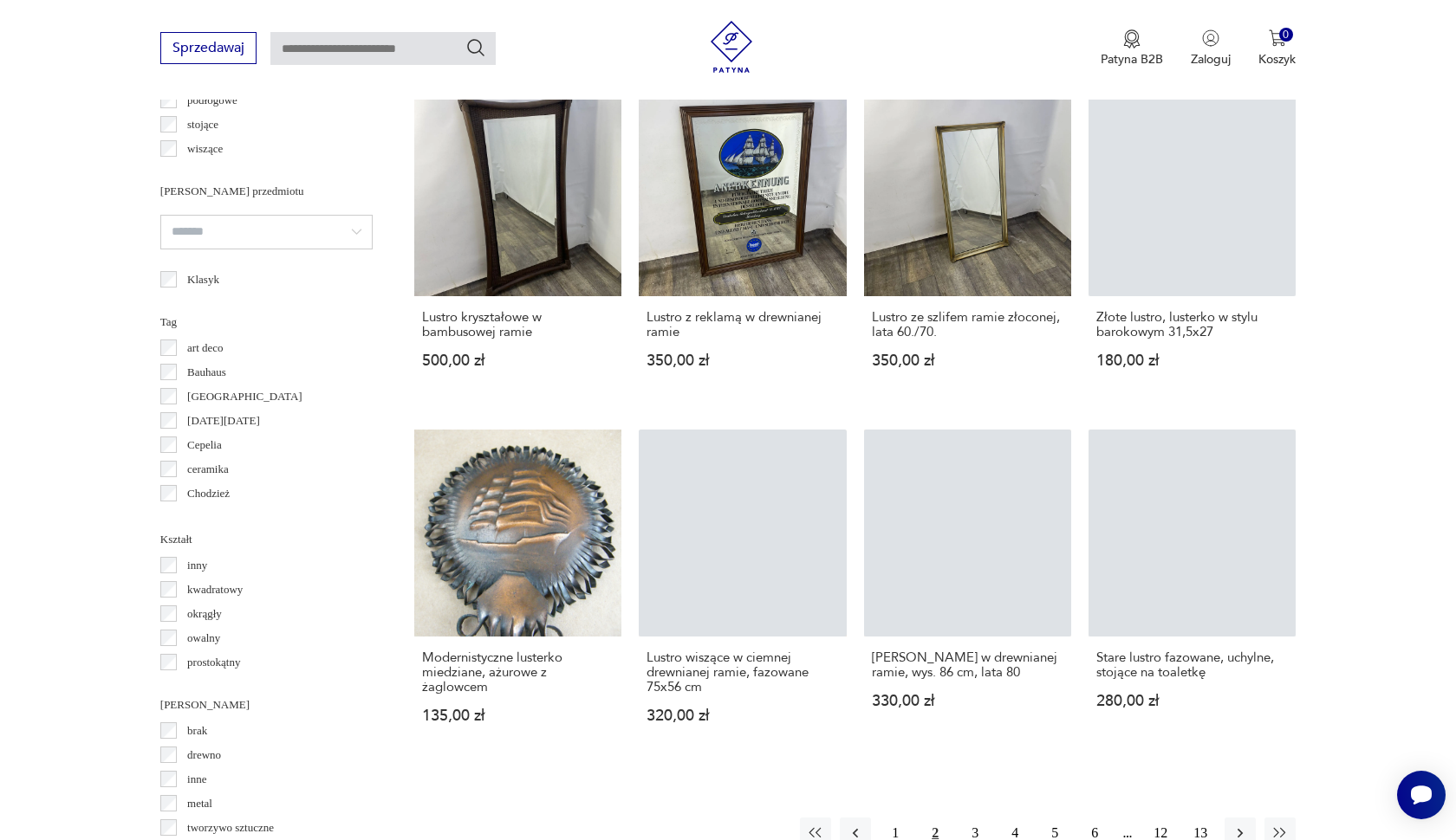
scroll to position [1721, 0]
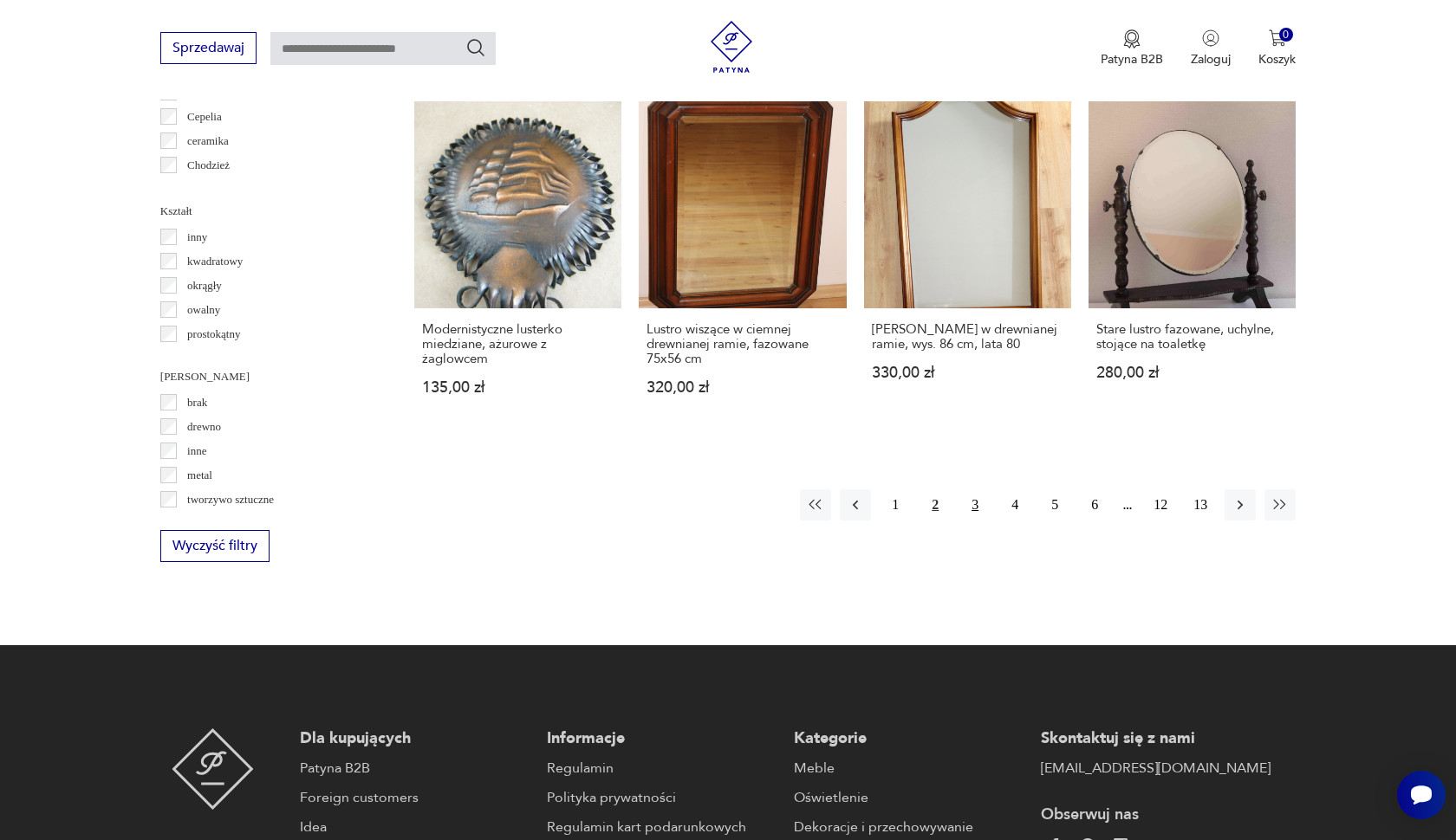
click at [968, 520] on button "3" at bounding box center [975, 506] width 31 height 31
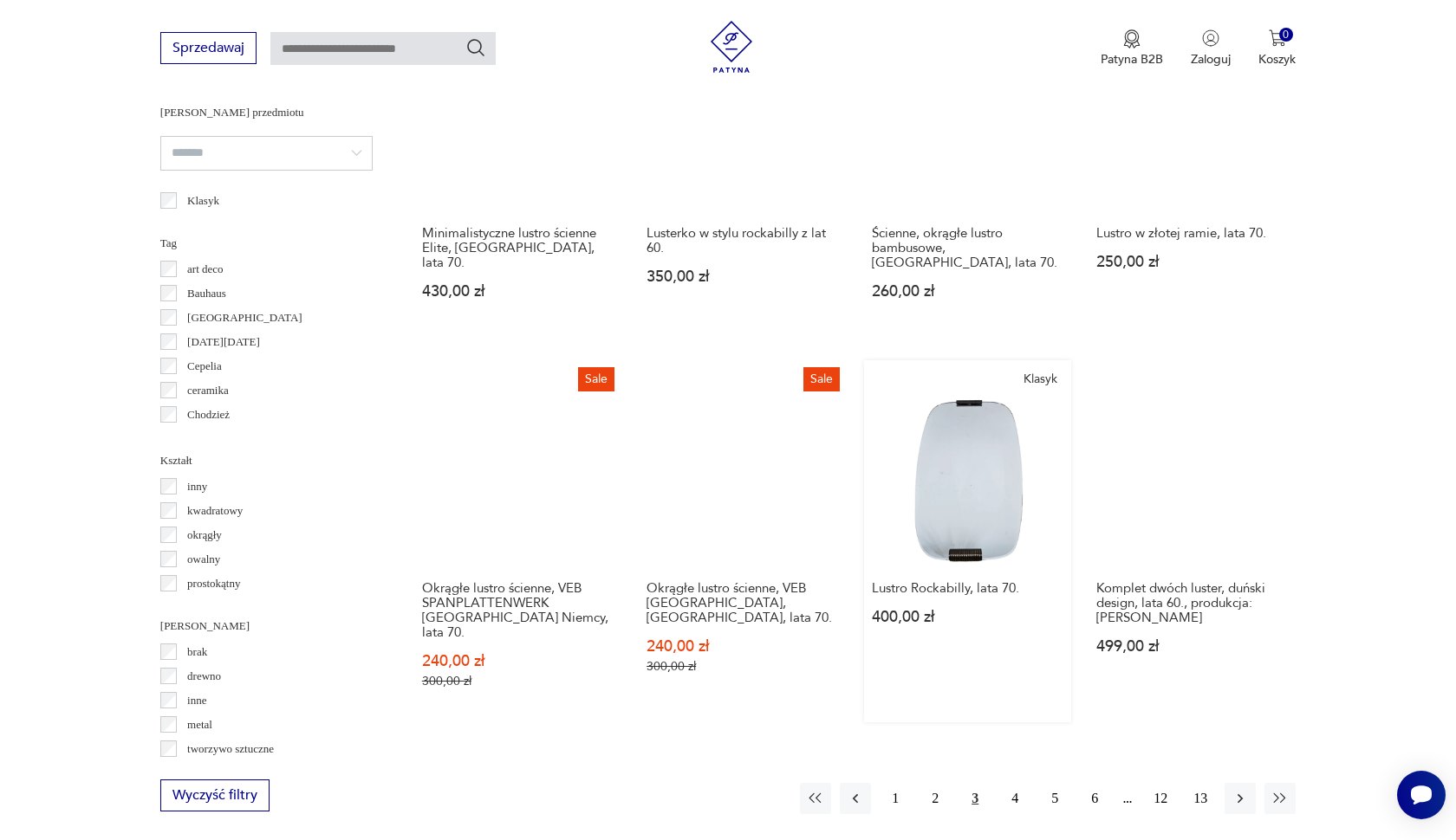
scroll to position [1520, 0]
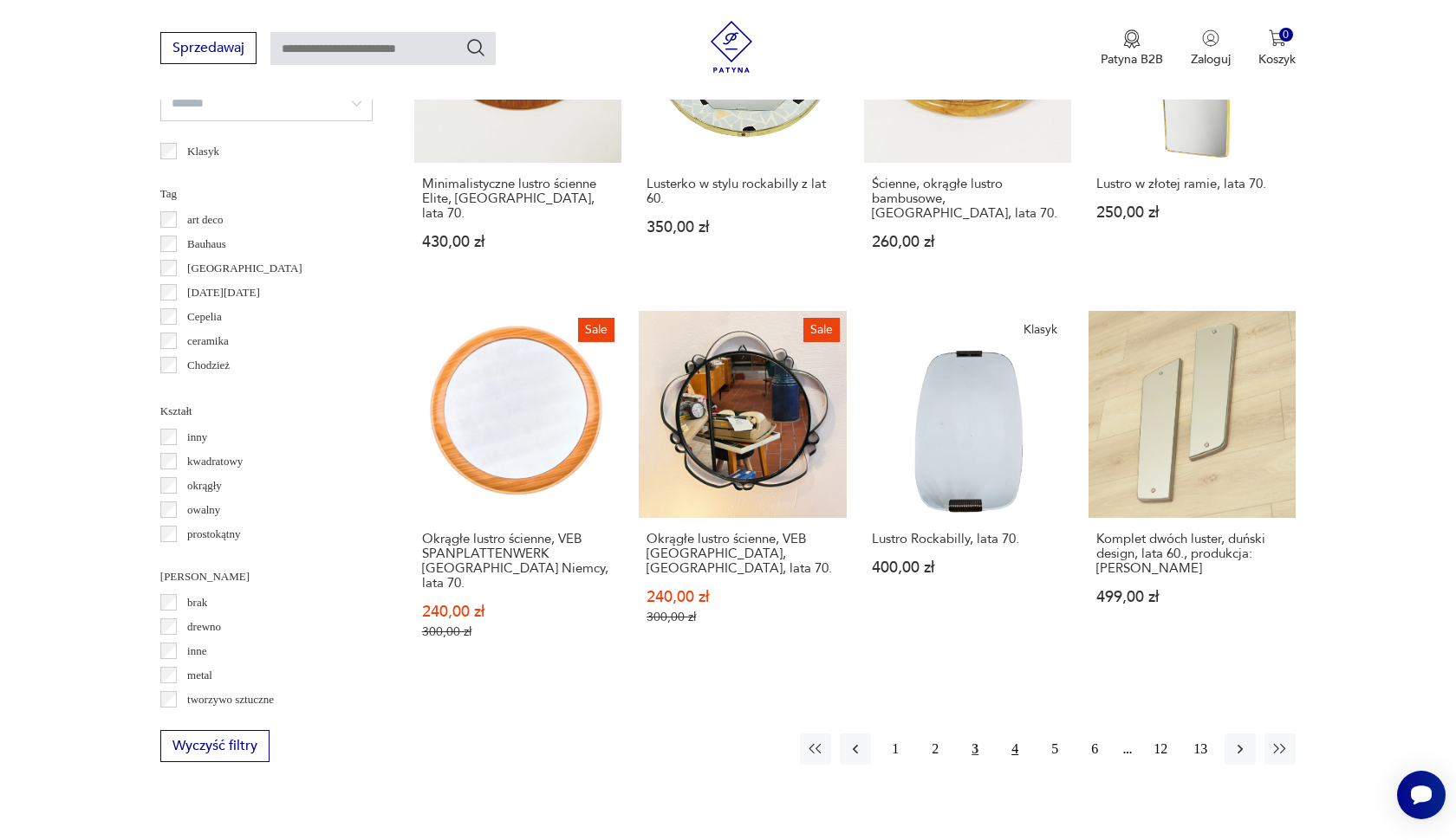
click at [1011, 737] on button "4" at bounding box center [1015, 750] width 31 height 31
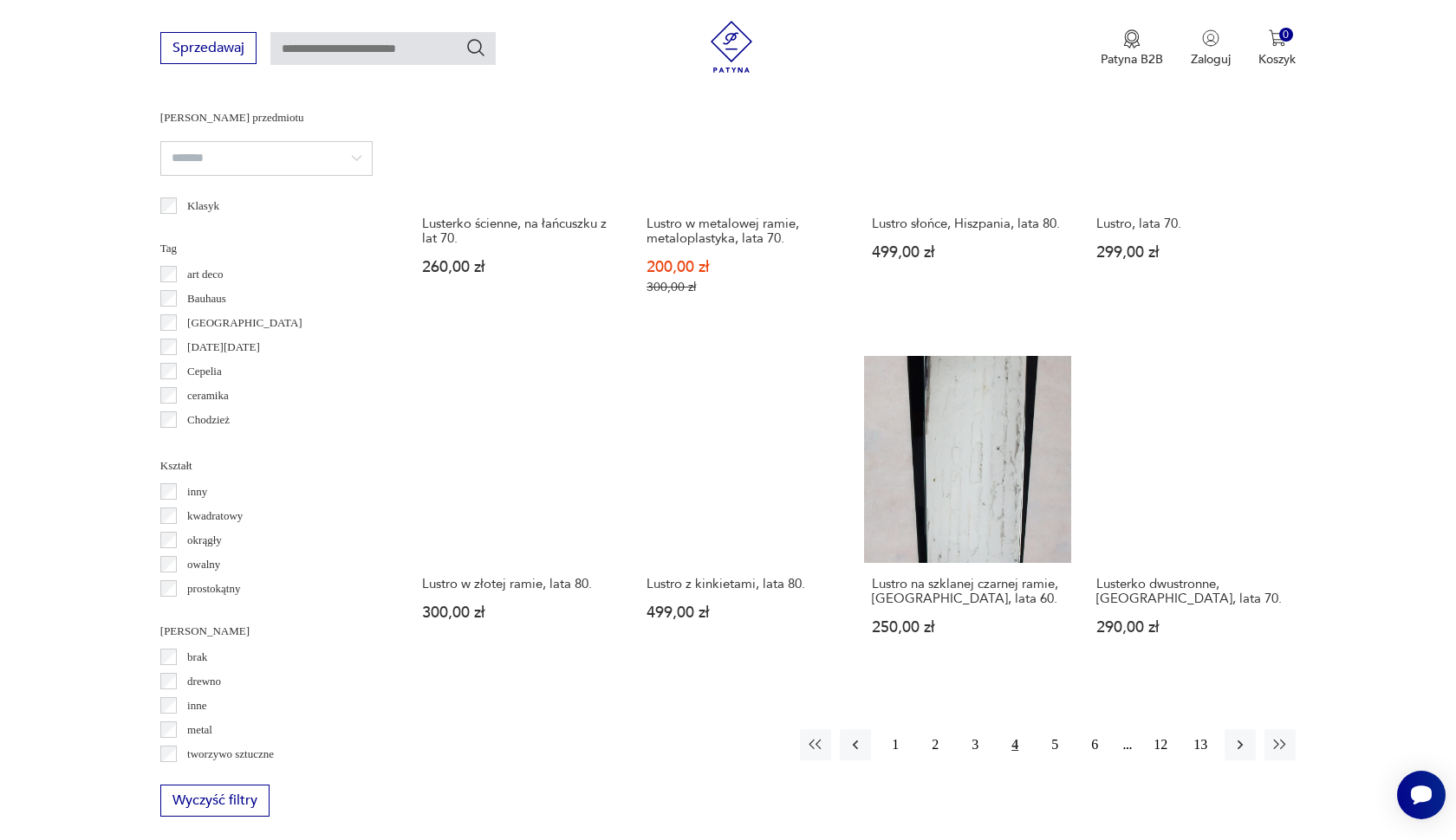
scroll to position [1484, 0]
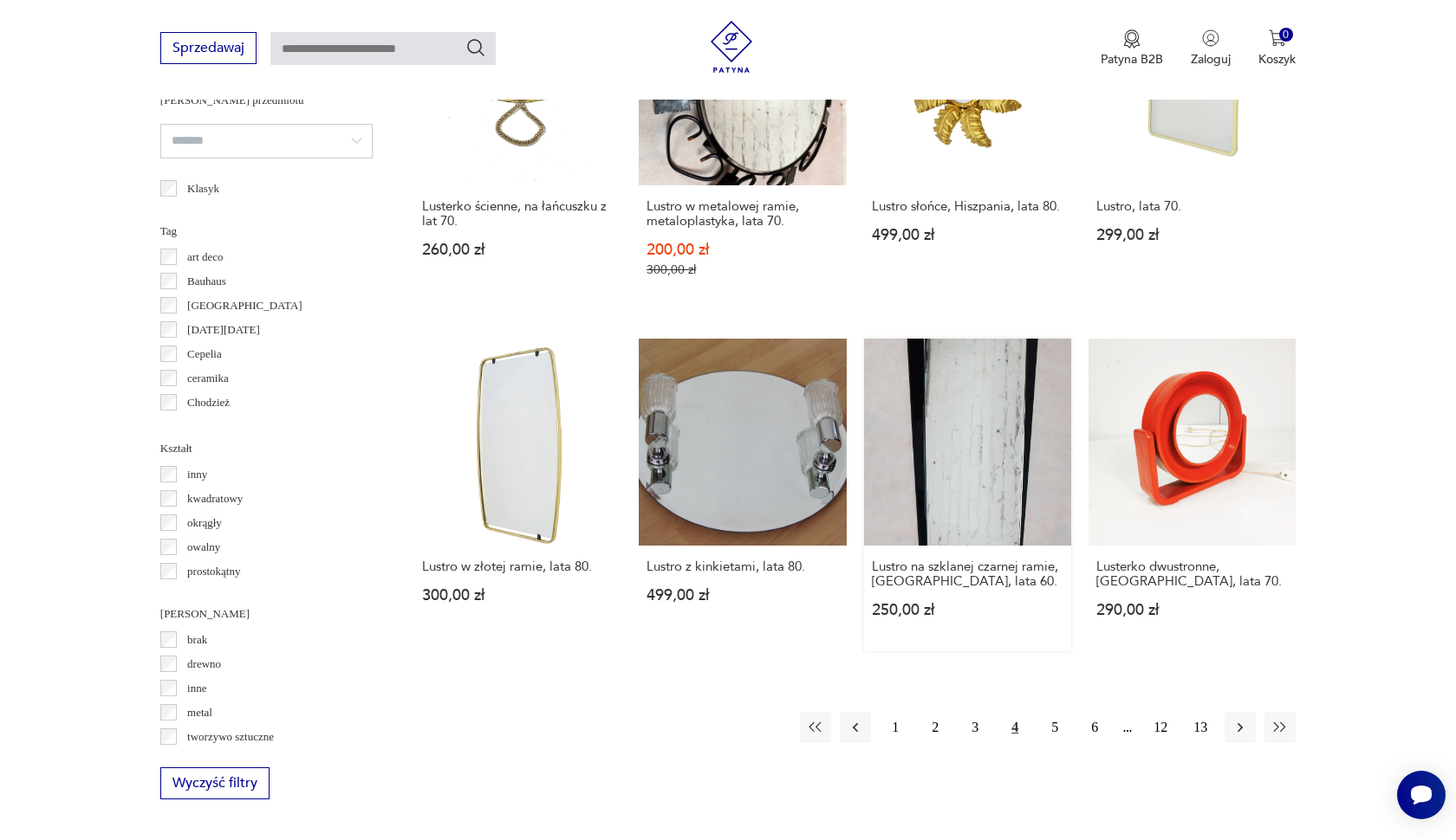
click at [955, 535] on link "Lustro na szklanej czarnej ramie, [GEOGRAPHIC_DATA], lata 60. 250,00 zł" at bounding box center [967, 495] width 207 height 313
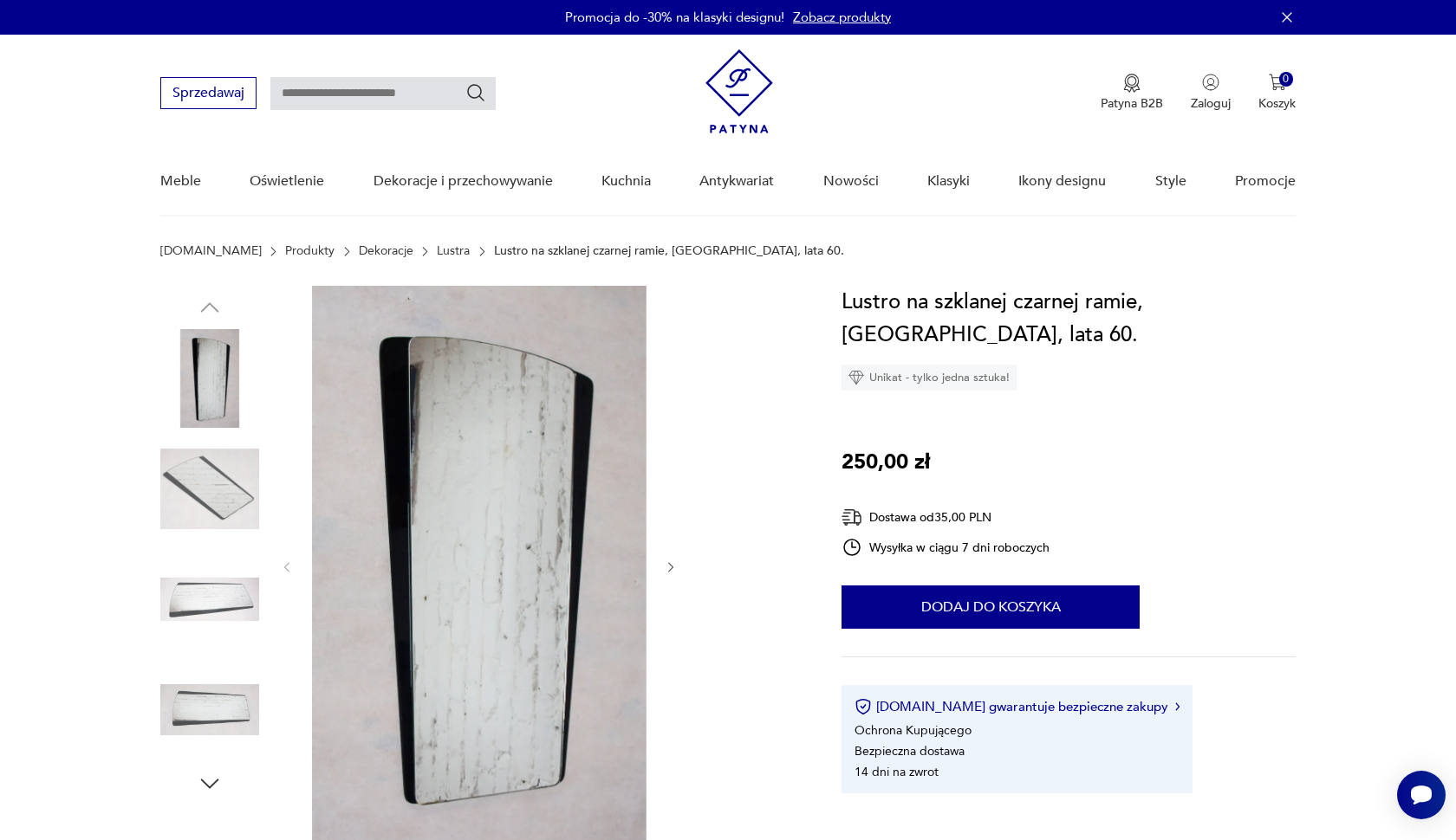
click at [671, 571] on icon "button" at bounding box center [671, 567] width 5 height 10
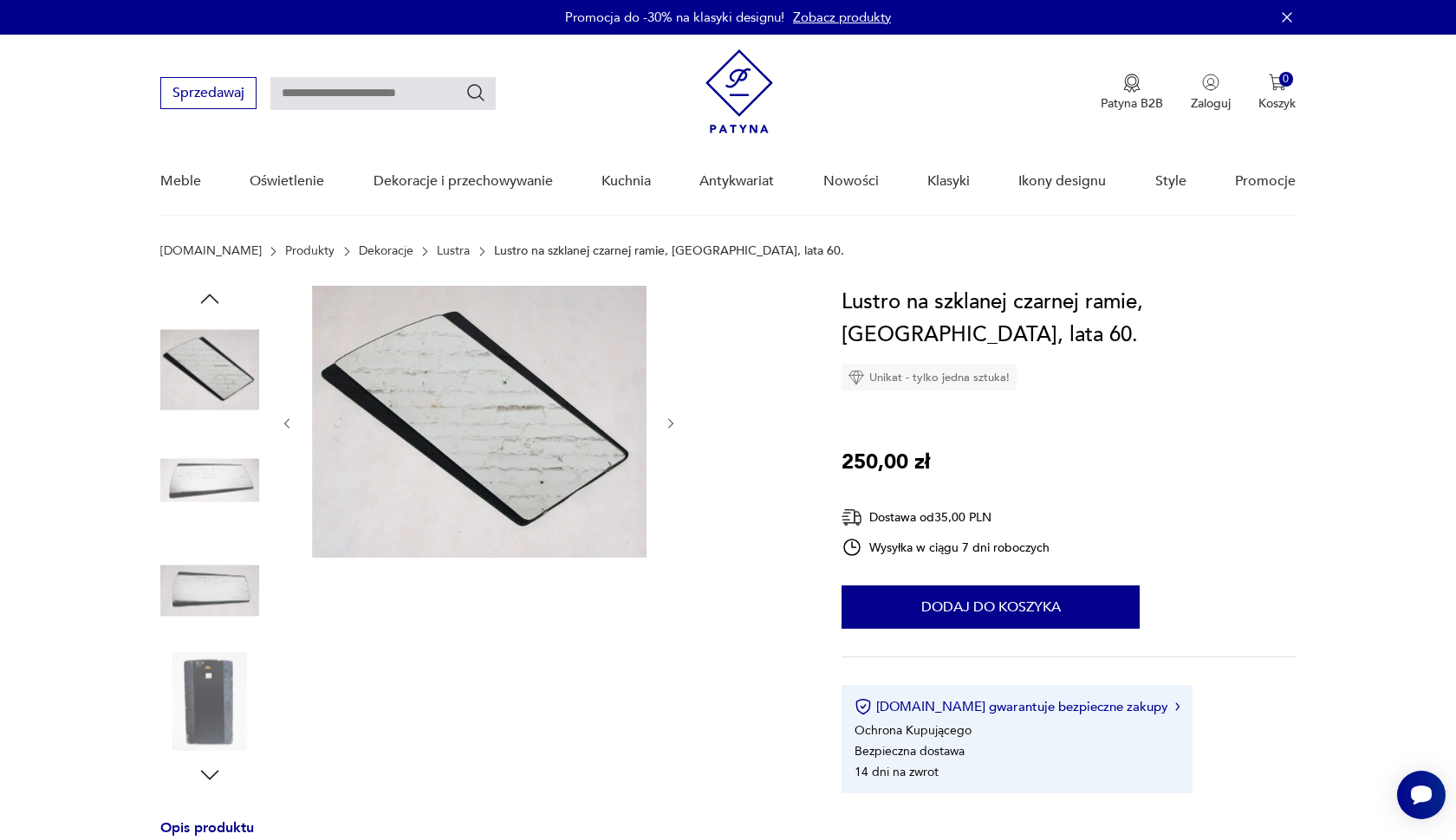
click at [224, 500] on img at bounding box center [210, 481] width 99 height 99
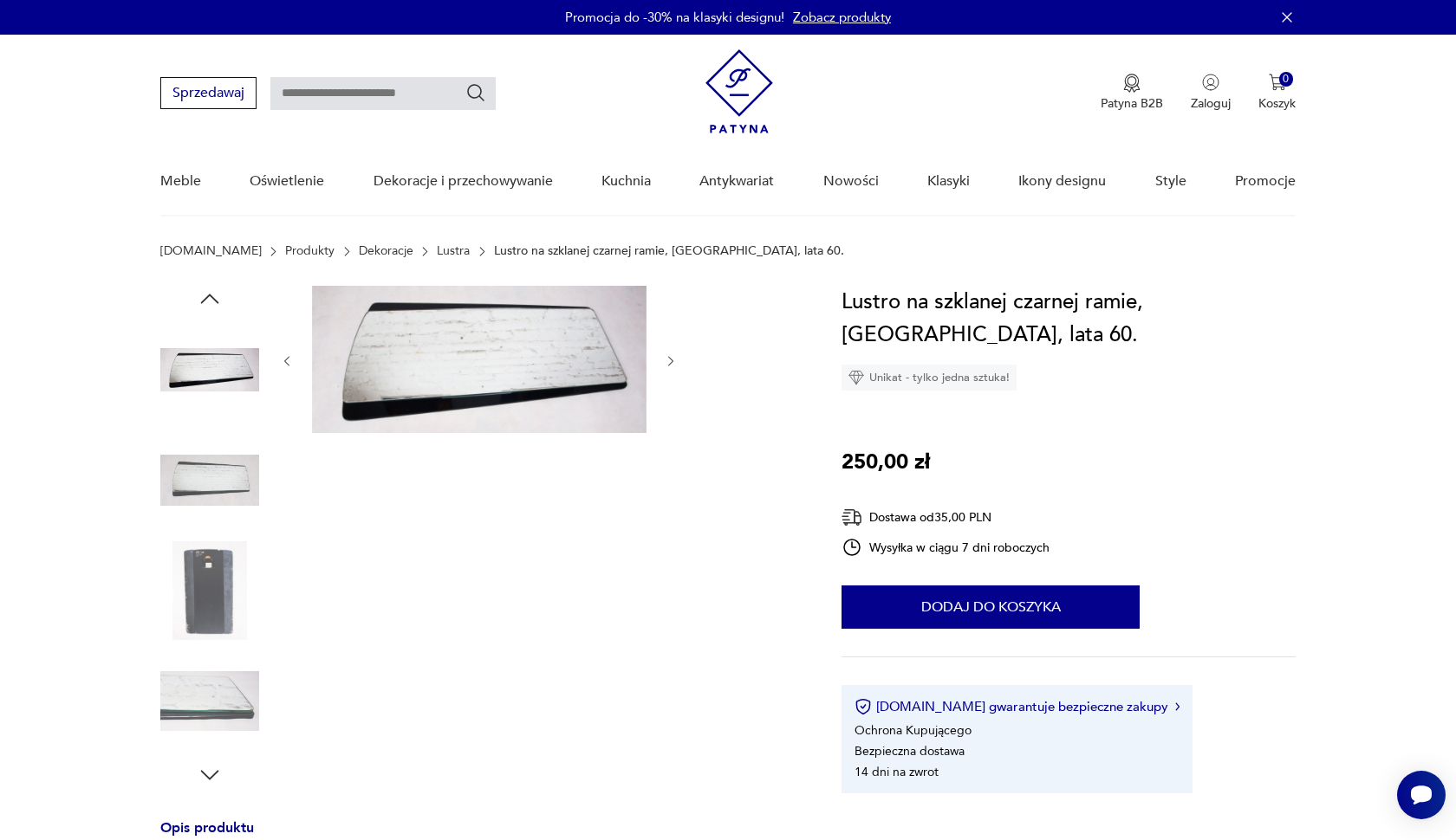
click at [217, 536] on div at bounding box center [210, 537] width 99 height 433
click at [216, 581] on img at bounding box center [210, 591] width 99 height 99
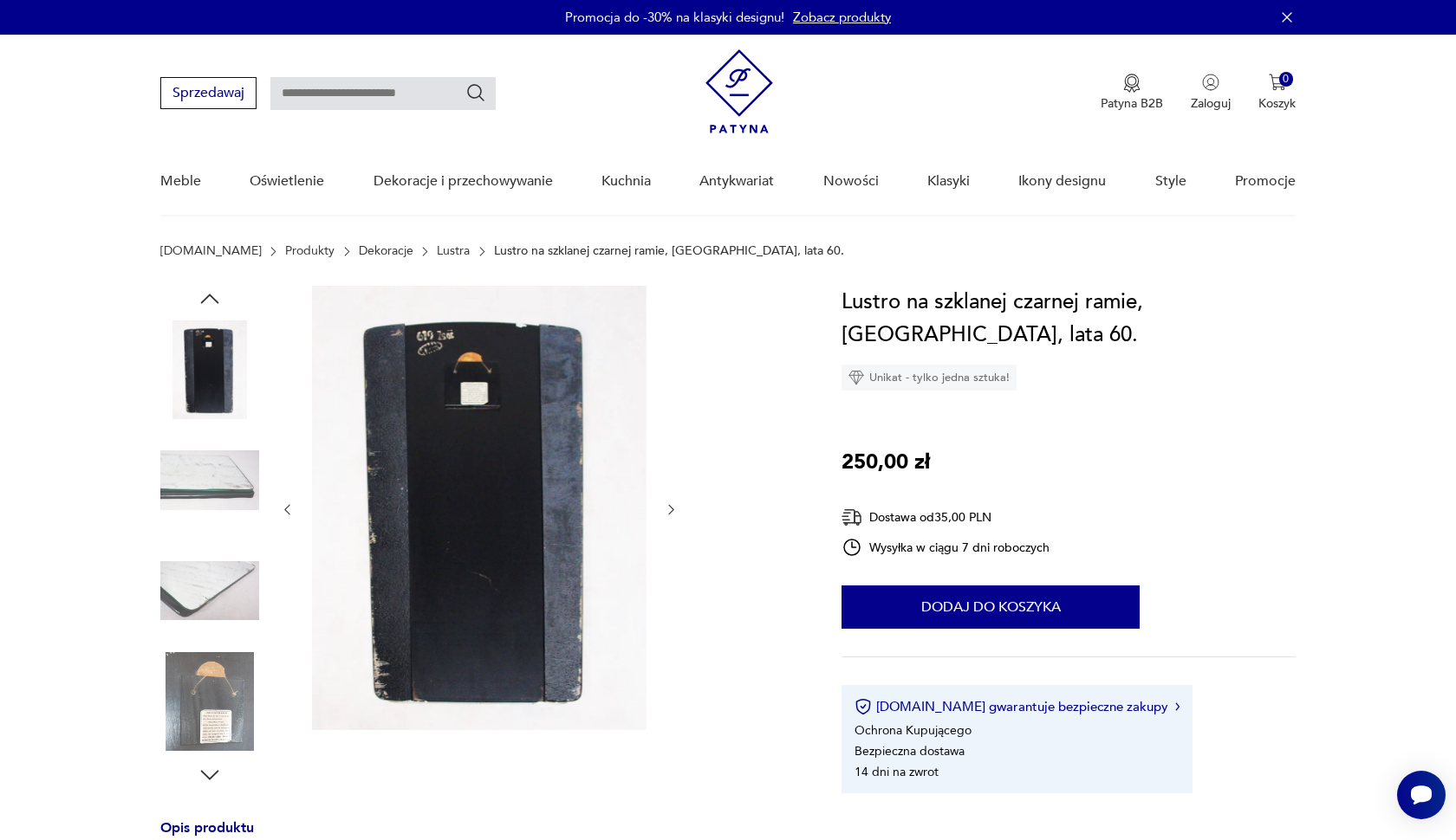
click at [218, 632] on img at bounding box center [210, 591] width 99 height 99
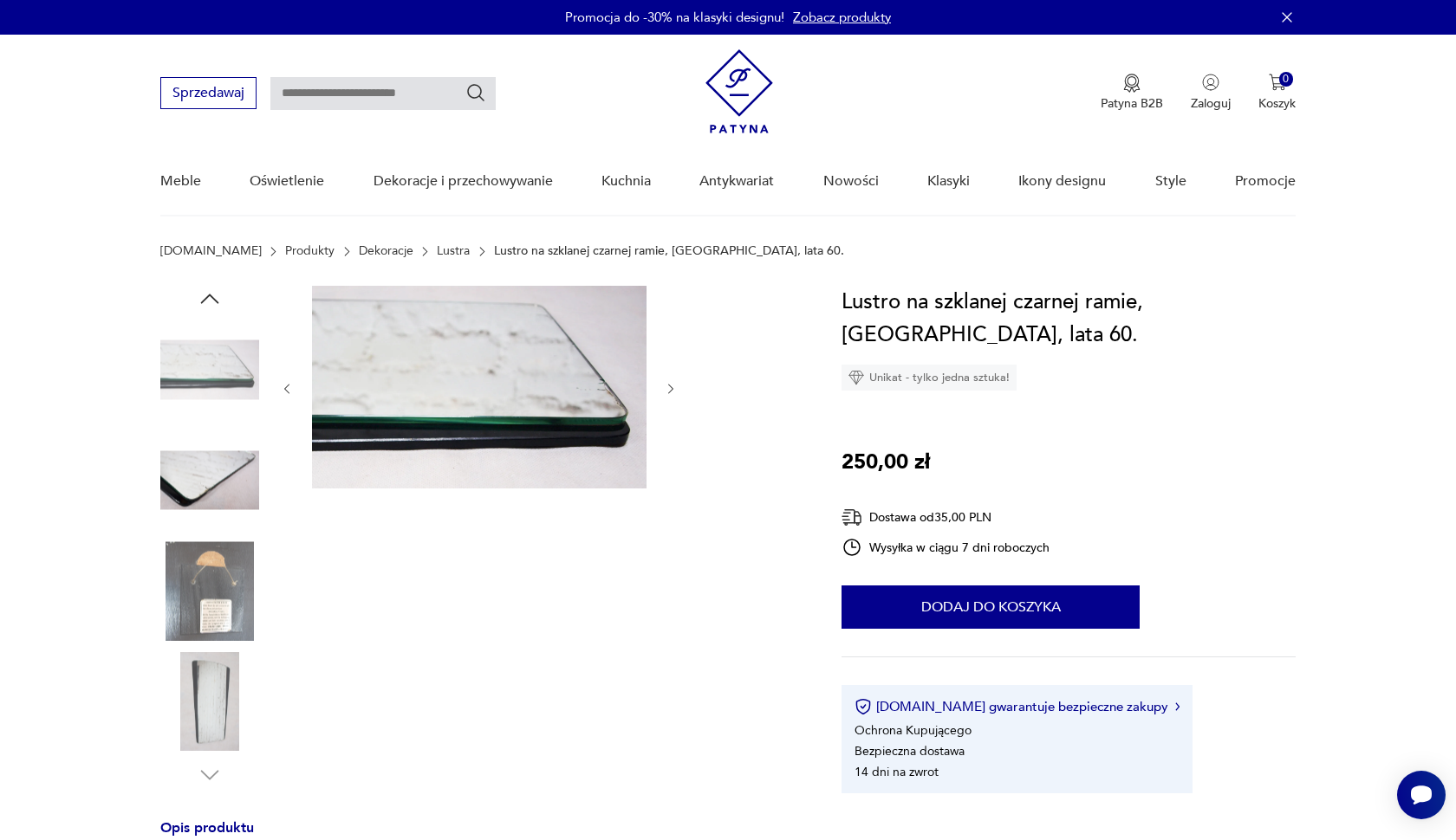
click at [219, 671] on img at bounding box center [210, 702] width 99 height 99
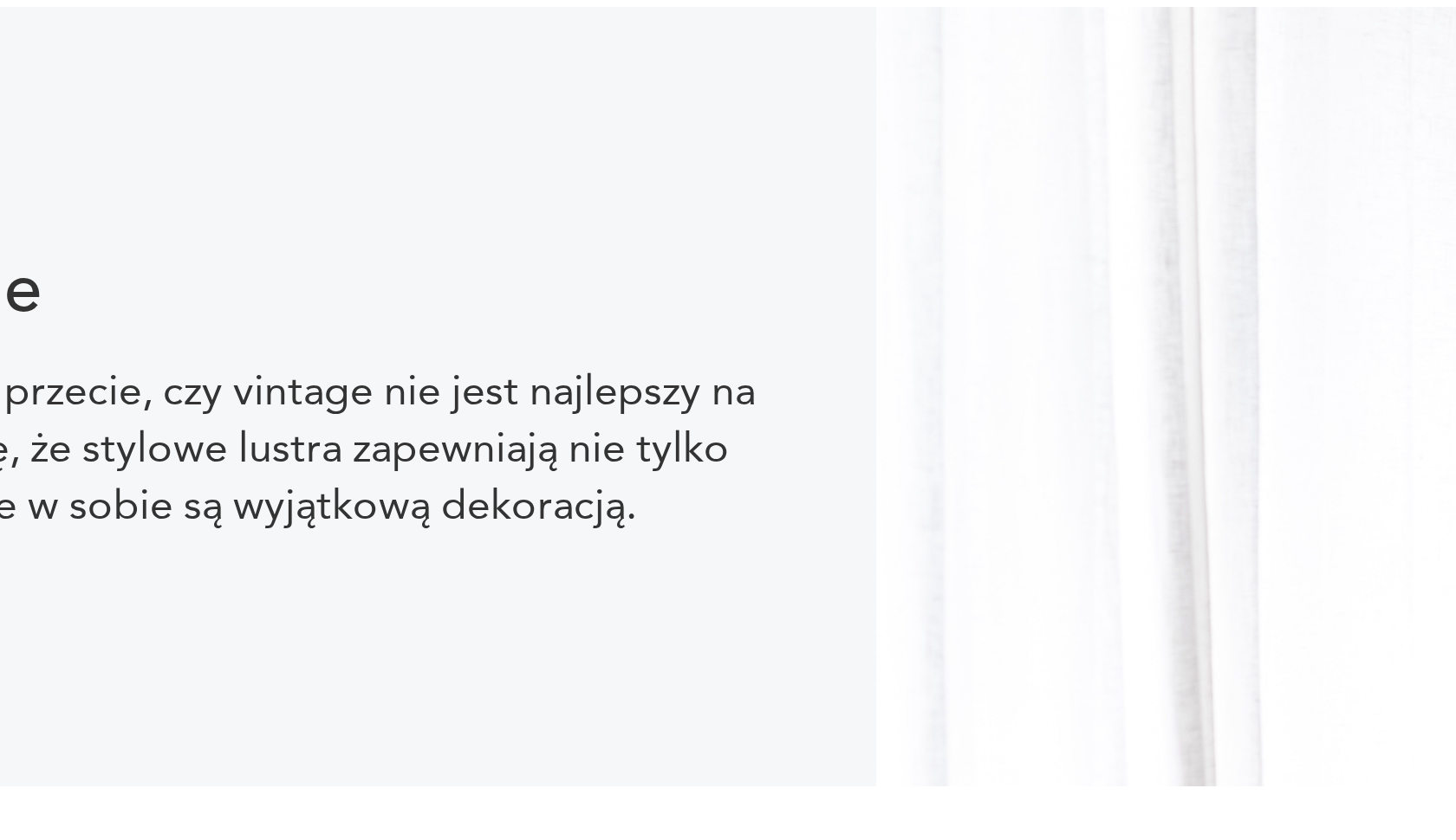
scroll to position [1484, 0]
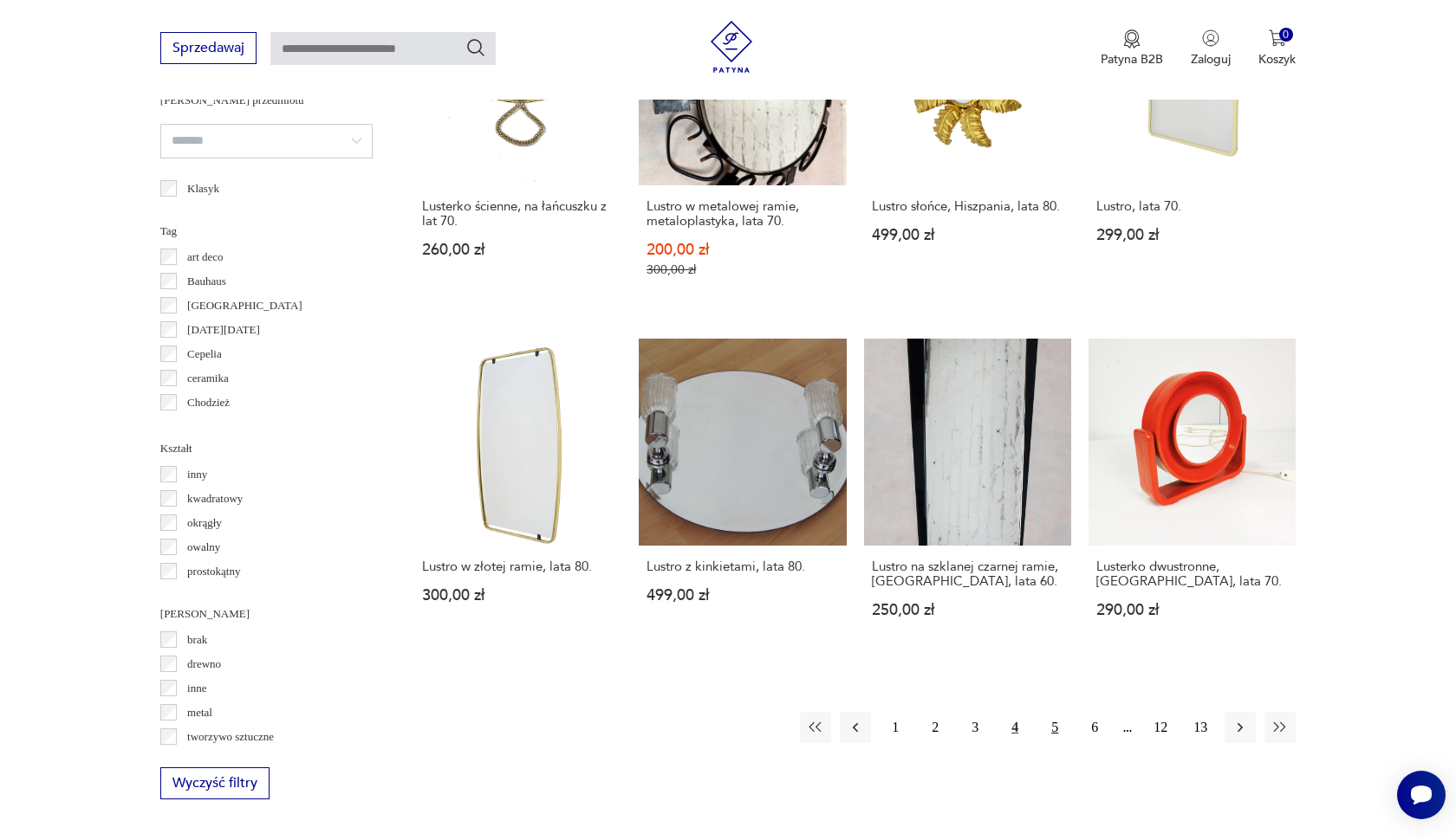
click at [1051, 744] on button "5" at bounding box center [1055, 728] width 31 height 31
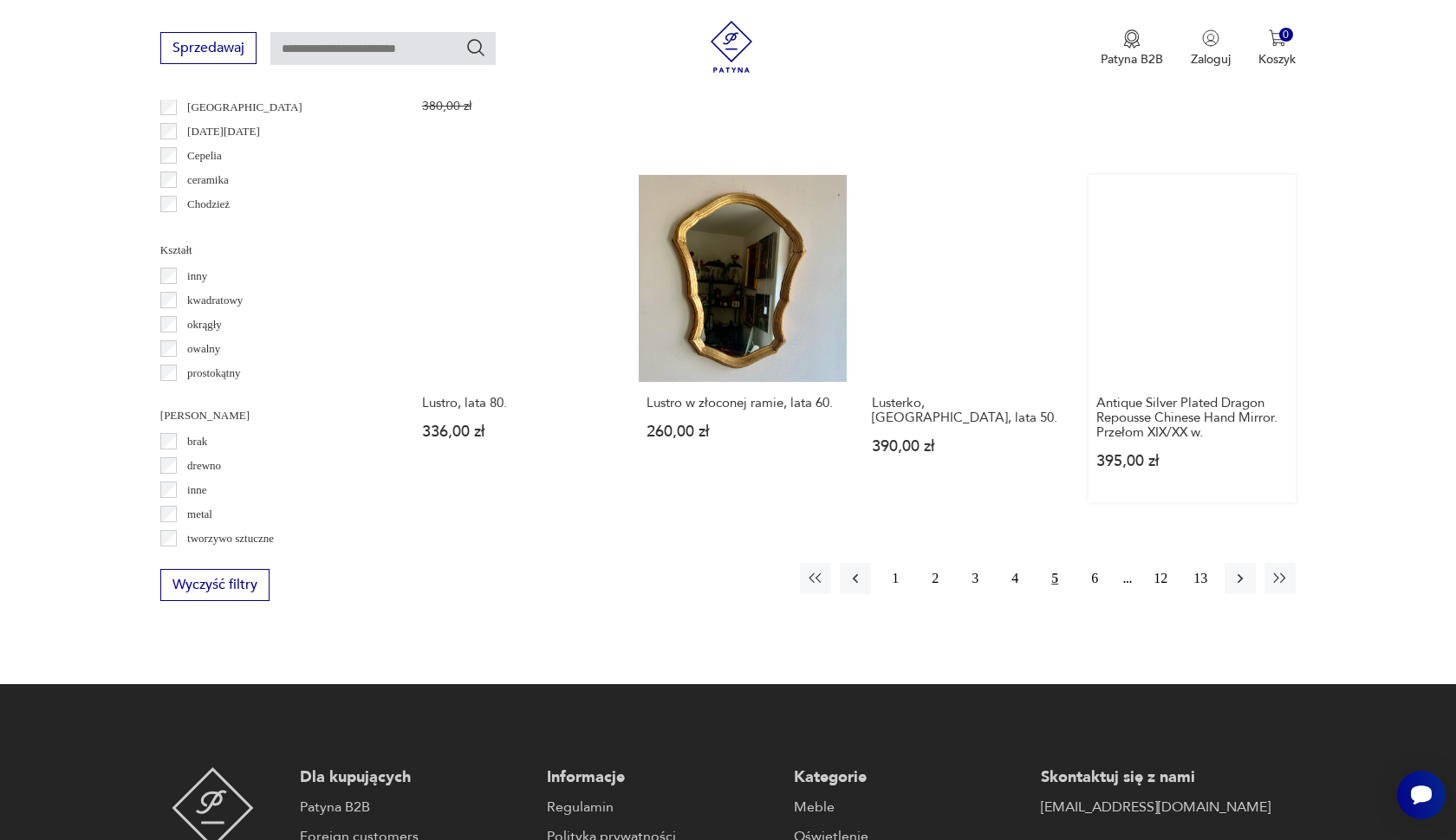
scroll to position [1690, 0]
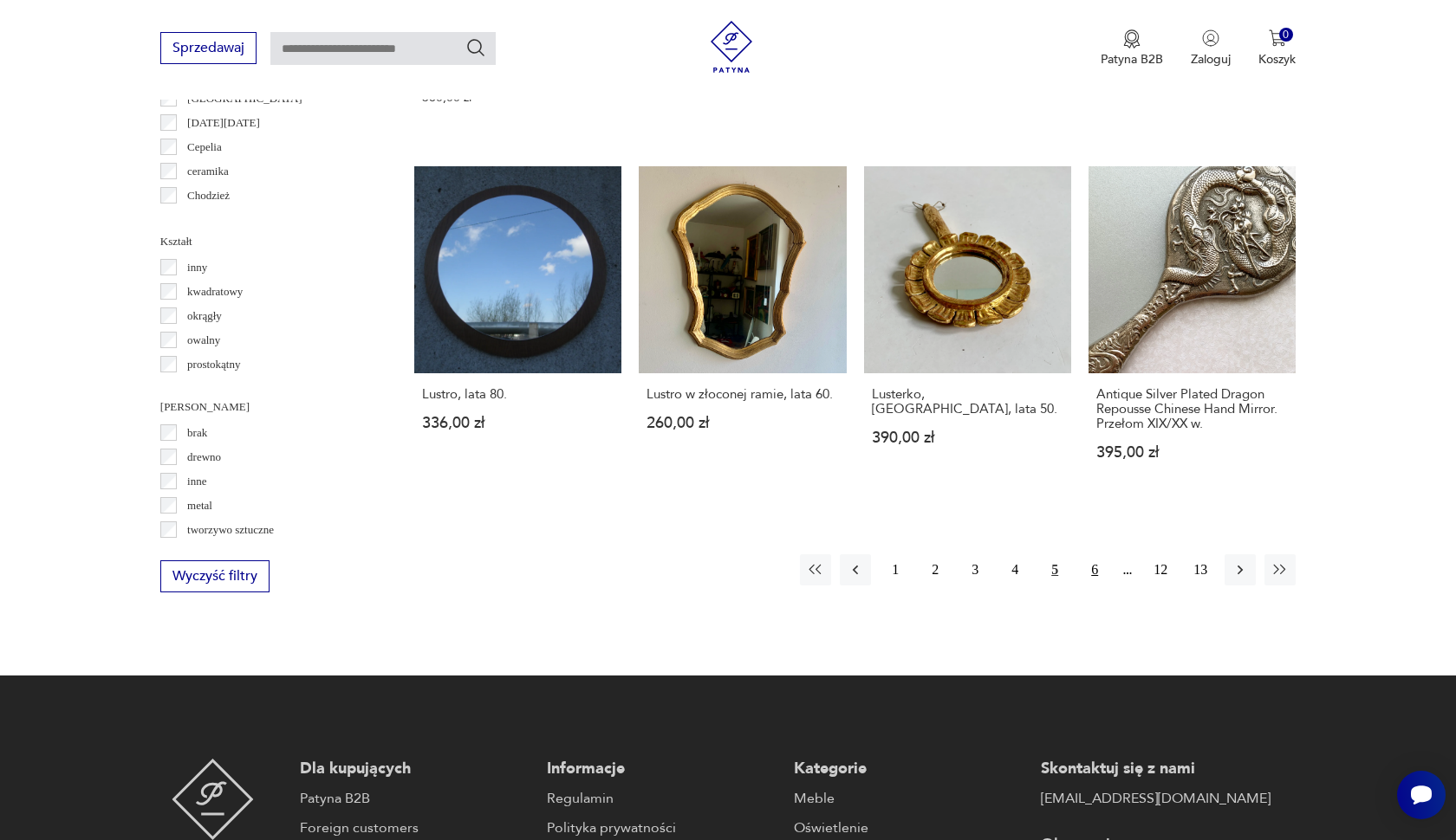
click at [1095, 585] on button "6" at bounding box center [1095, 570] width 31 height 31
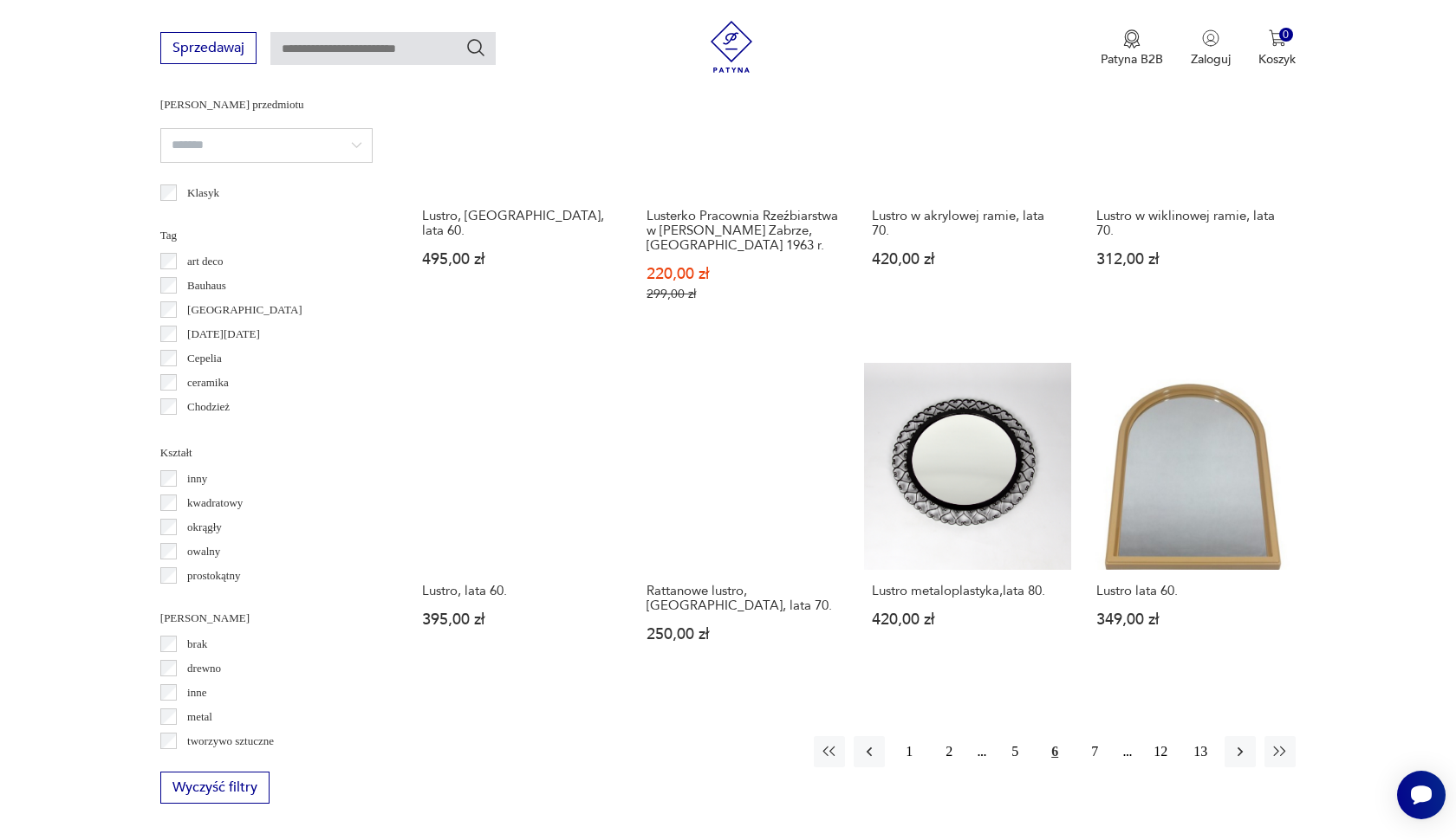
scroll to position [1482, 0]
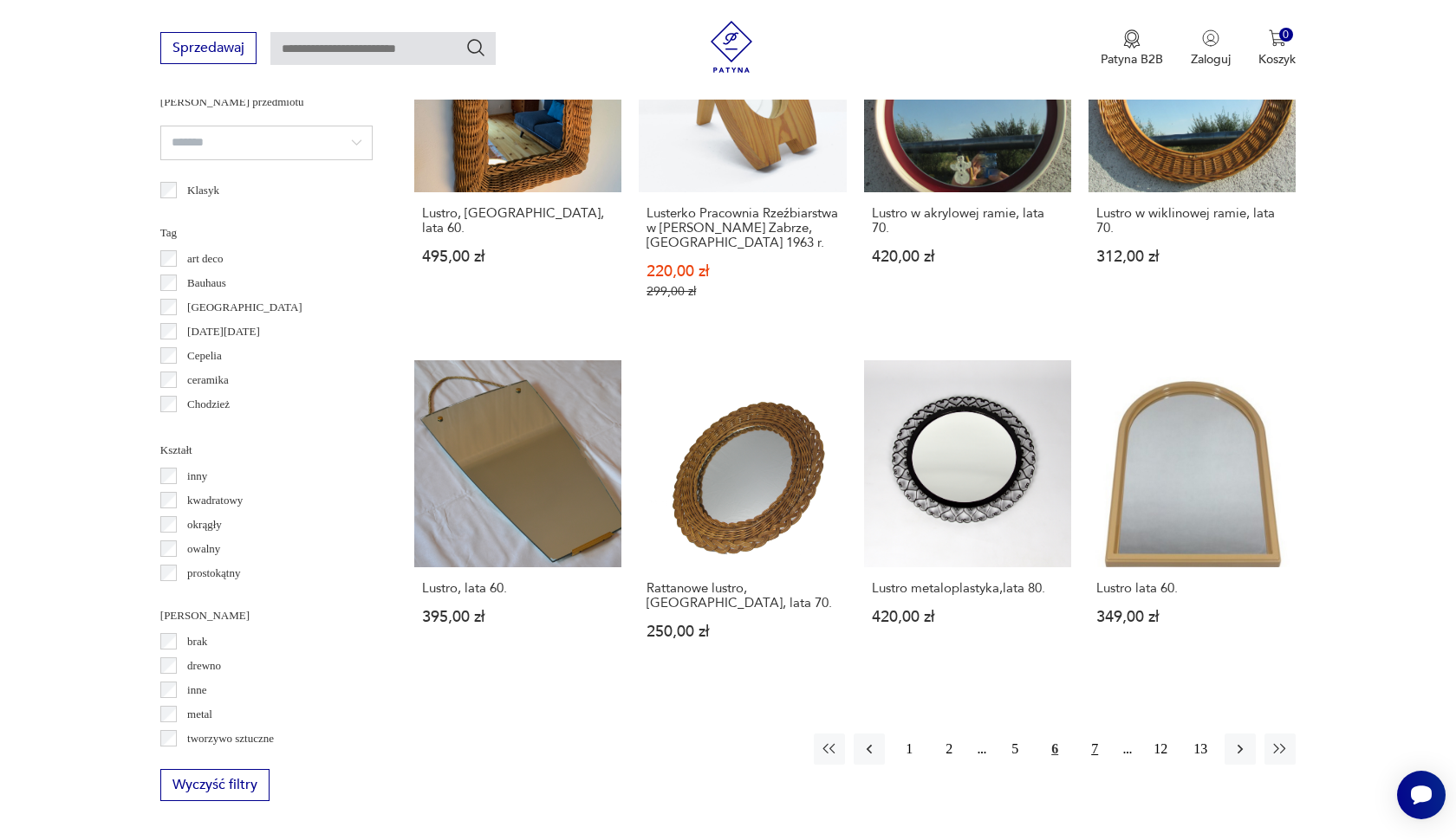
click at [1093, 765] on button "7" at bounding box center [1095, 750] width 31 height 31
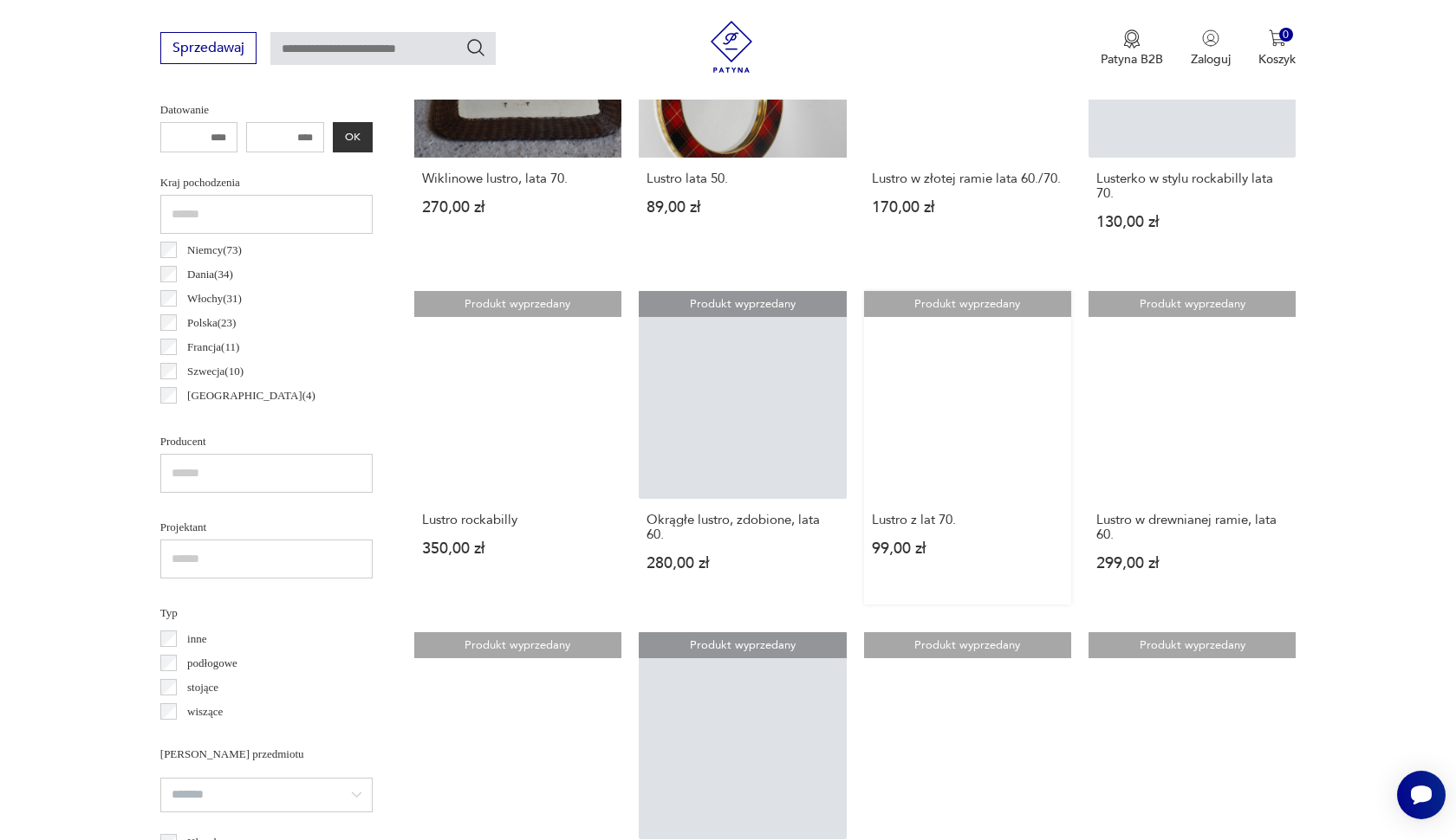
scroll to position [830, 0]
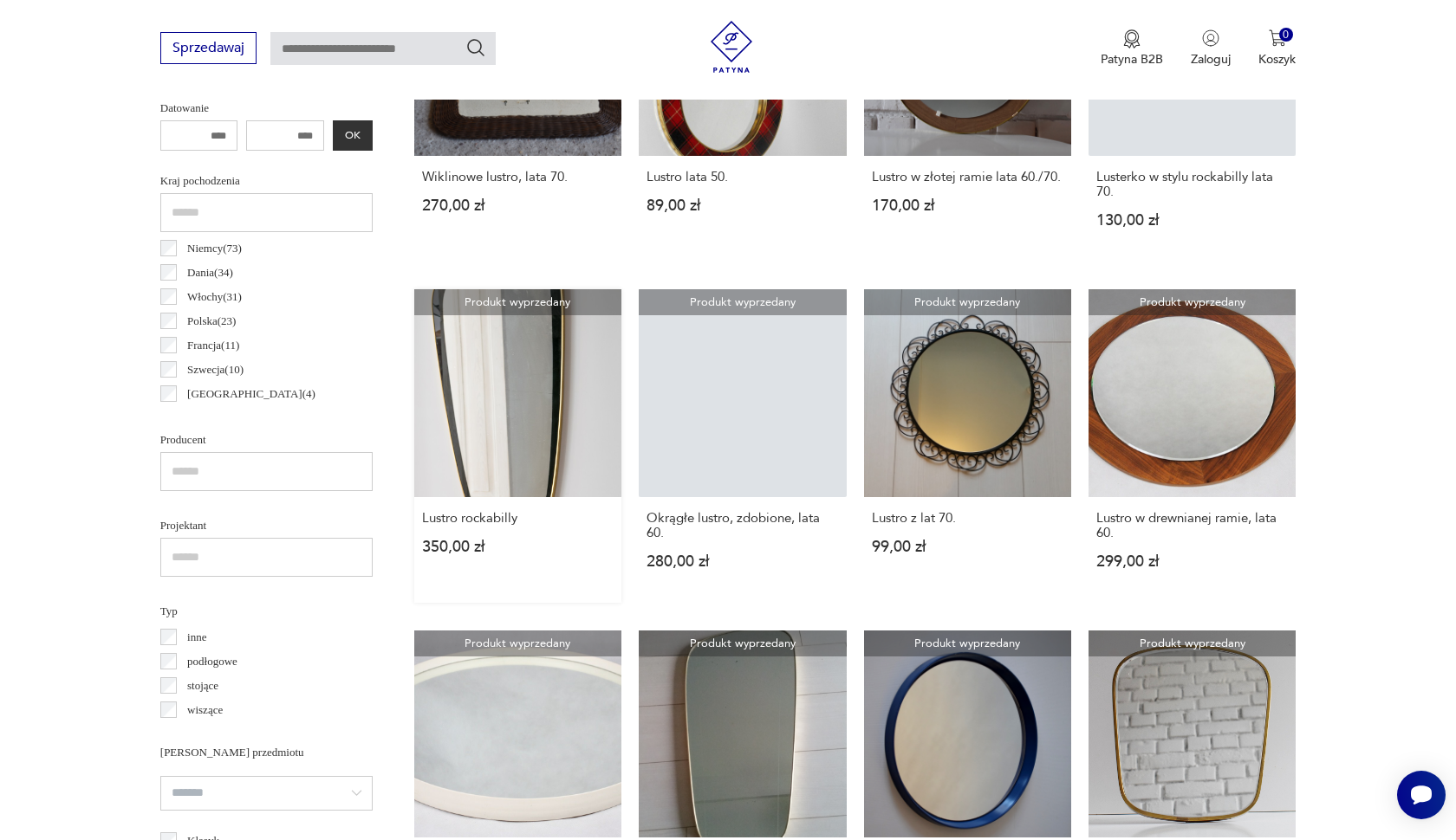
click at [479, 472] on link "Produkt wyprzedany Lustro rockabilly 350,00 zł" at bounding box center [518, 446] width 207 height 313
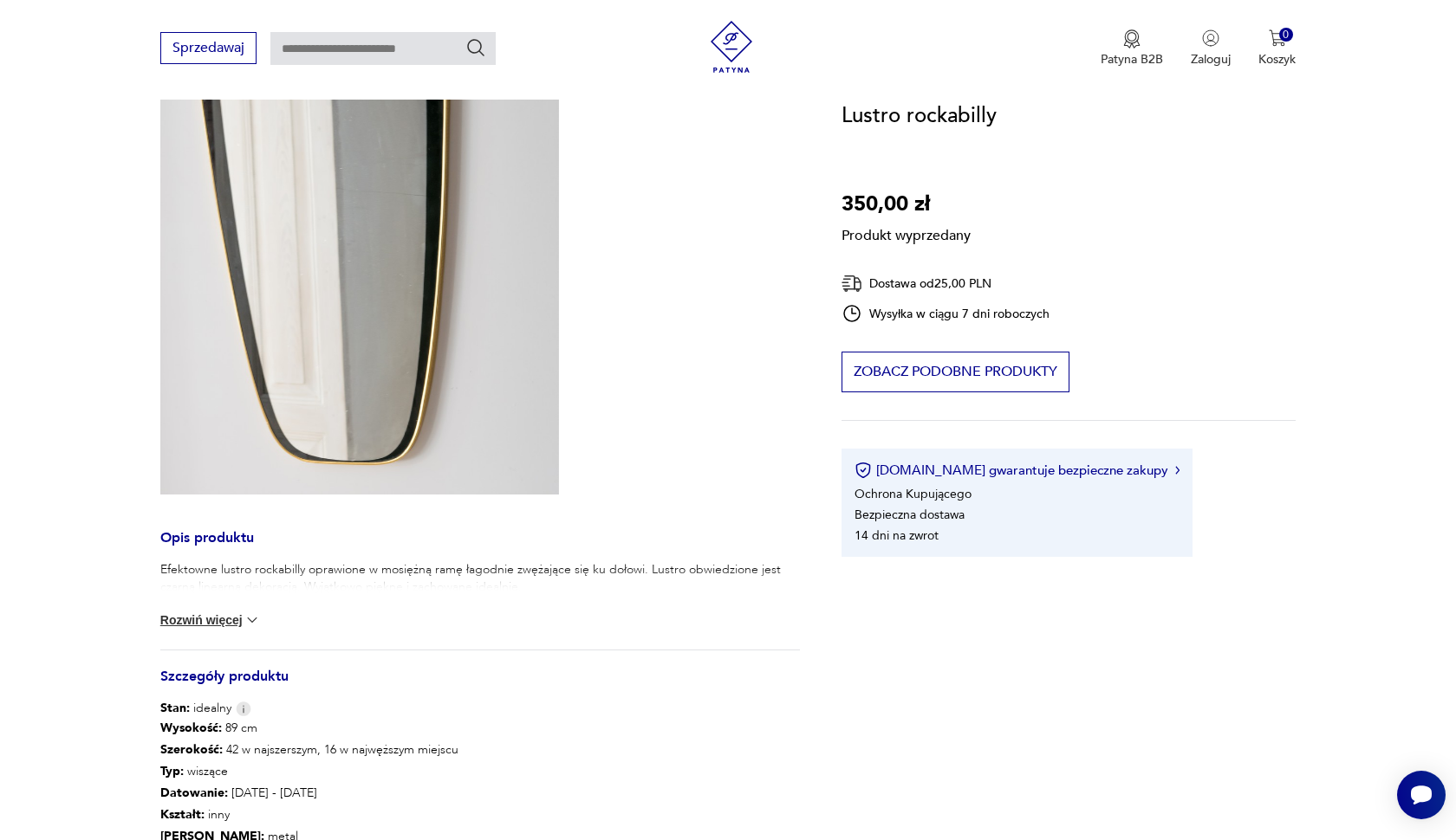
scroll to position [271, 0]
